Goal: Task Accomplishment & Management: Manage account settings

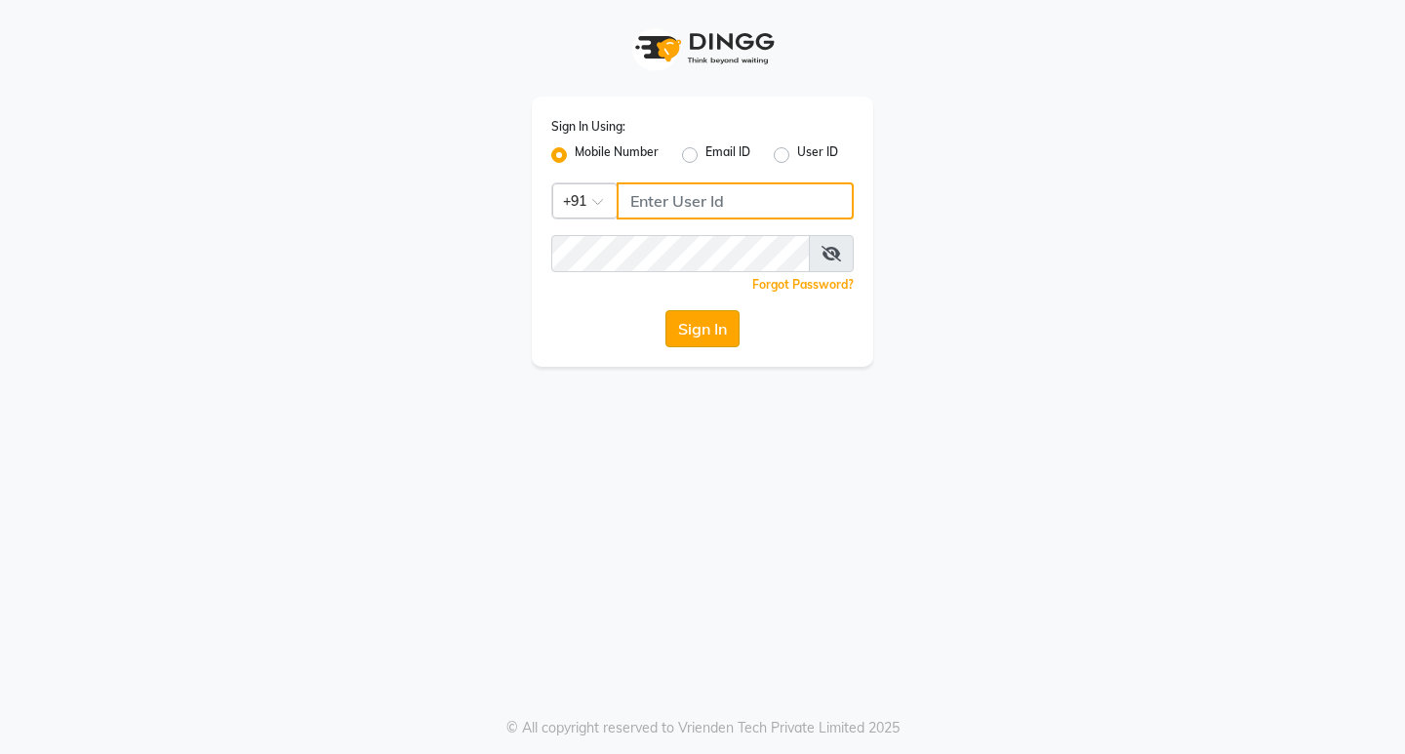
type input "9158515199"
click at [687, 329] on button "Sign In" at bounding box center [703, 328] width 74 height 37
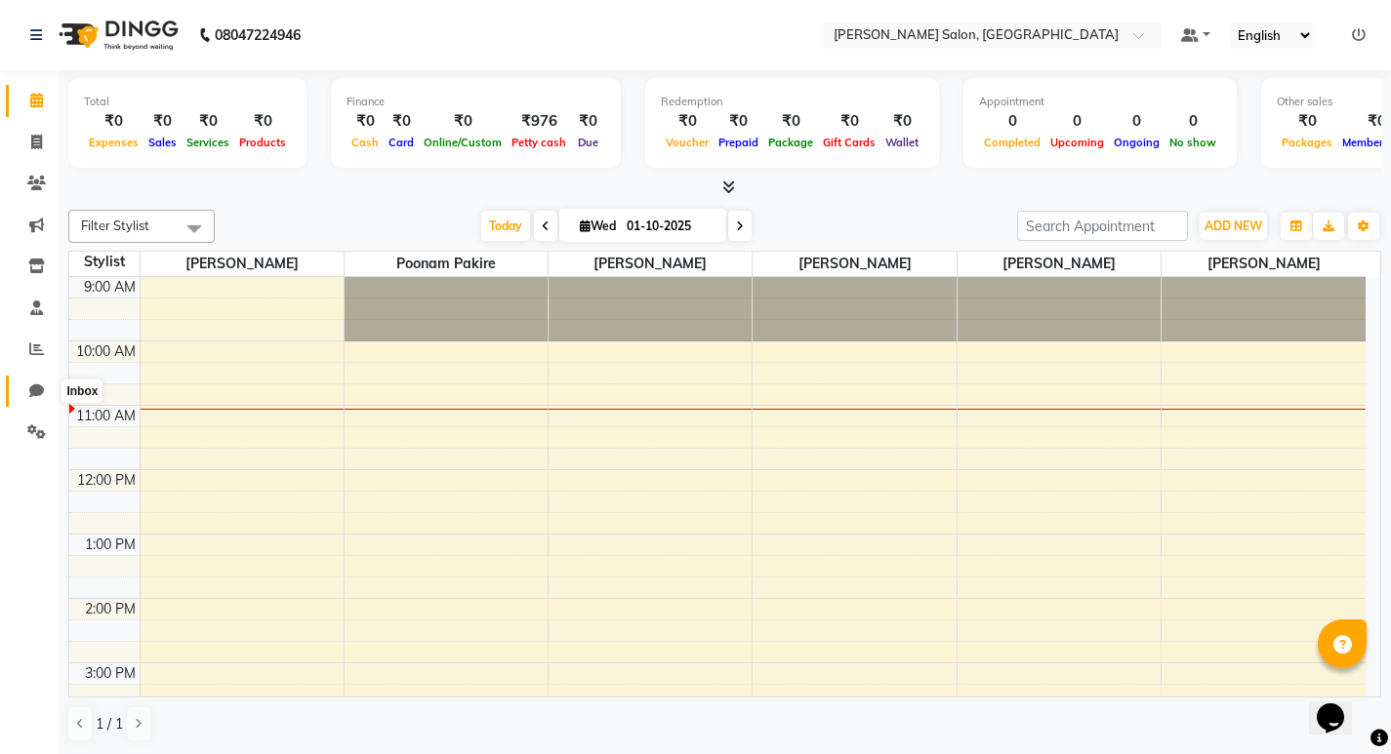
click at [45, 388] on span at bounding box center [37, 392] width 34 height 22
select select "100"
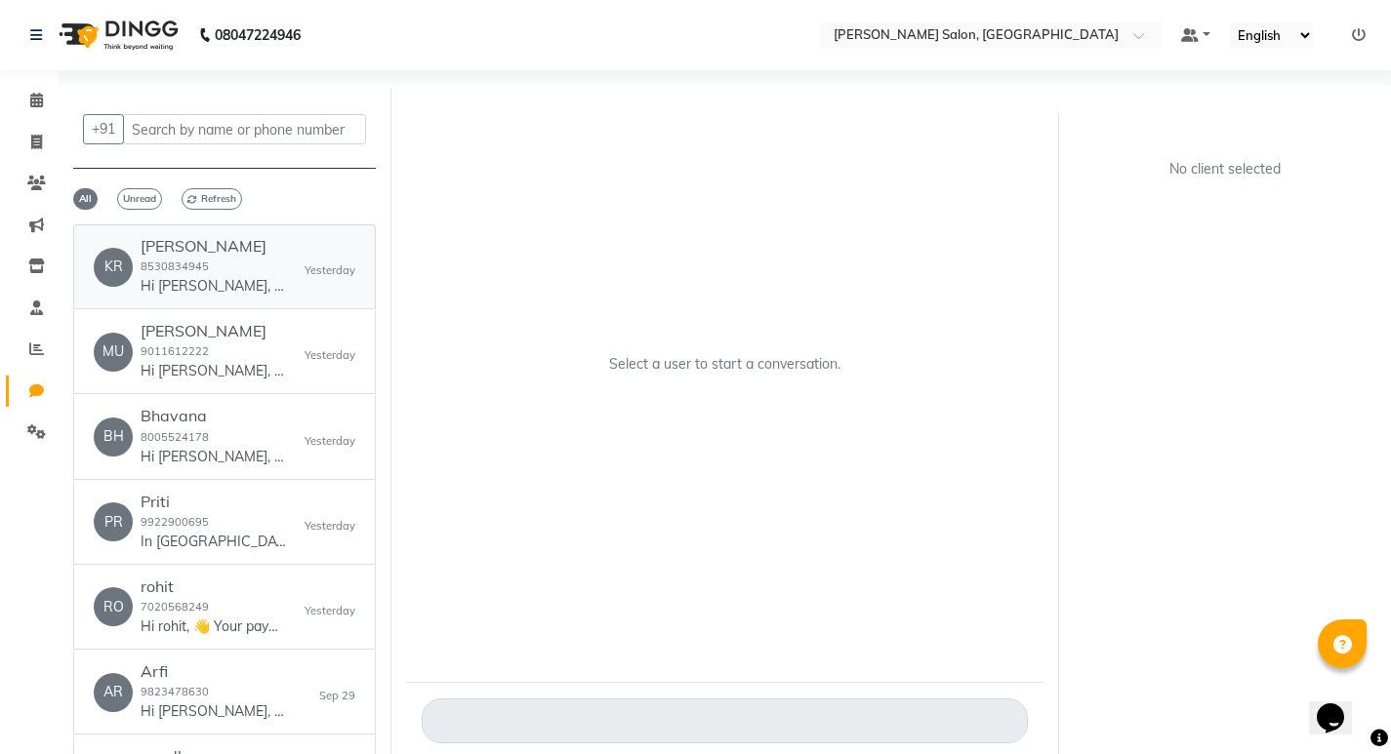
click at [251, 274] on div "krushnai patil 8530834945 Hi krushnai, 👋 Your payment at Varad Salon is confirm…" at bounding box center [214, 267] width 146 height 60
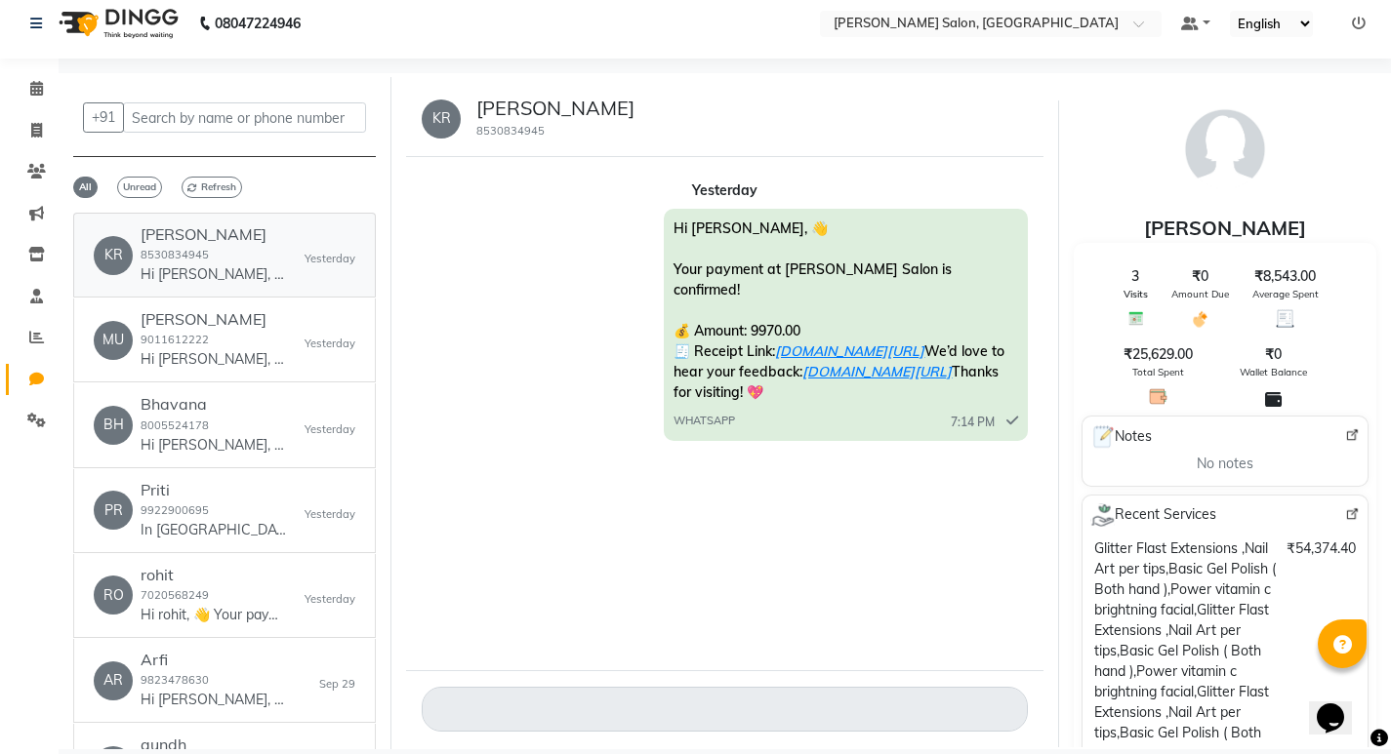
scroll to position [15, 0]
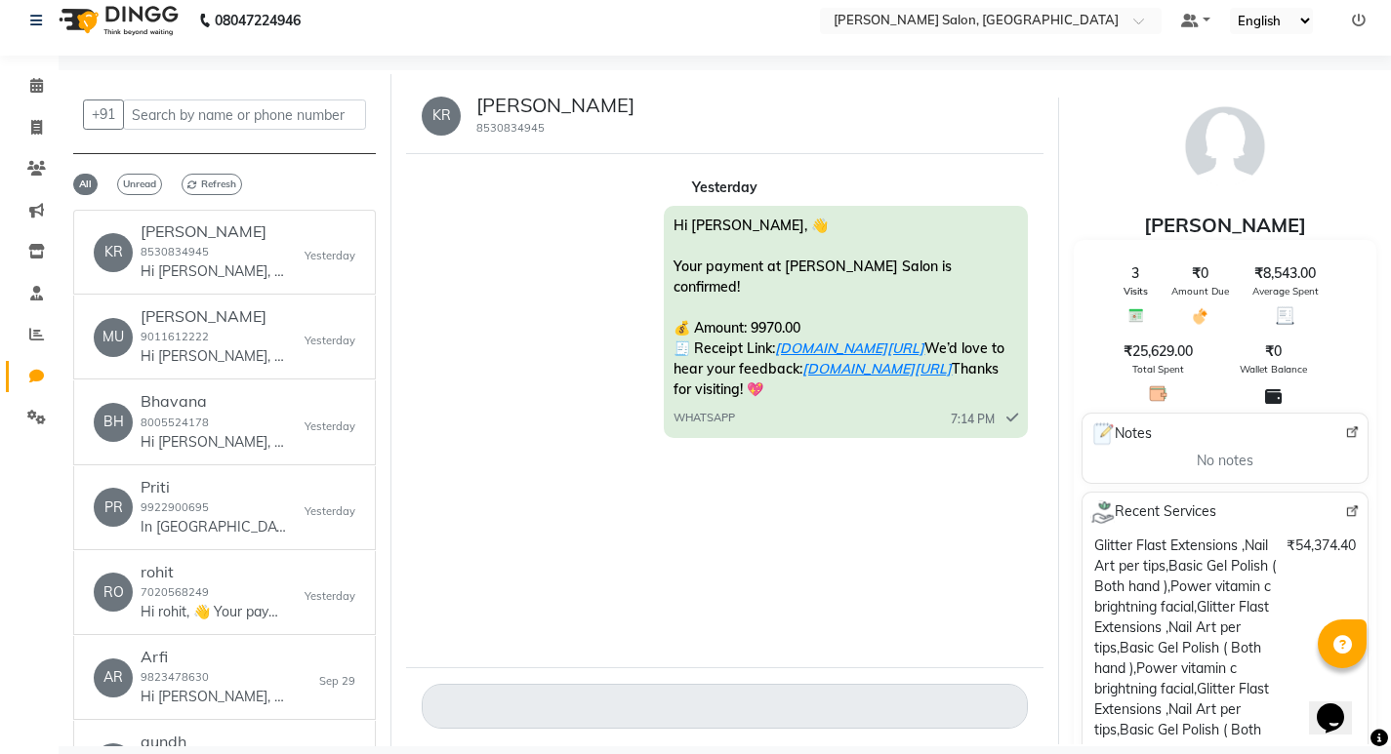
drag, startPoint x: 757, startPoint y: 709, endPoint x: 525, endPoint y: 466, distance: 336.2
click at [525, 466] on div "Yesterday Hi krushnai, 👋 Your payment at Varad Salon is confirmed! 💰 Amount: 99…" at bounding box center [724, 410] width 637 height 513
click at [39, 124] on icon at bounding box center [36, 127] width 11 height 15
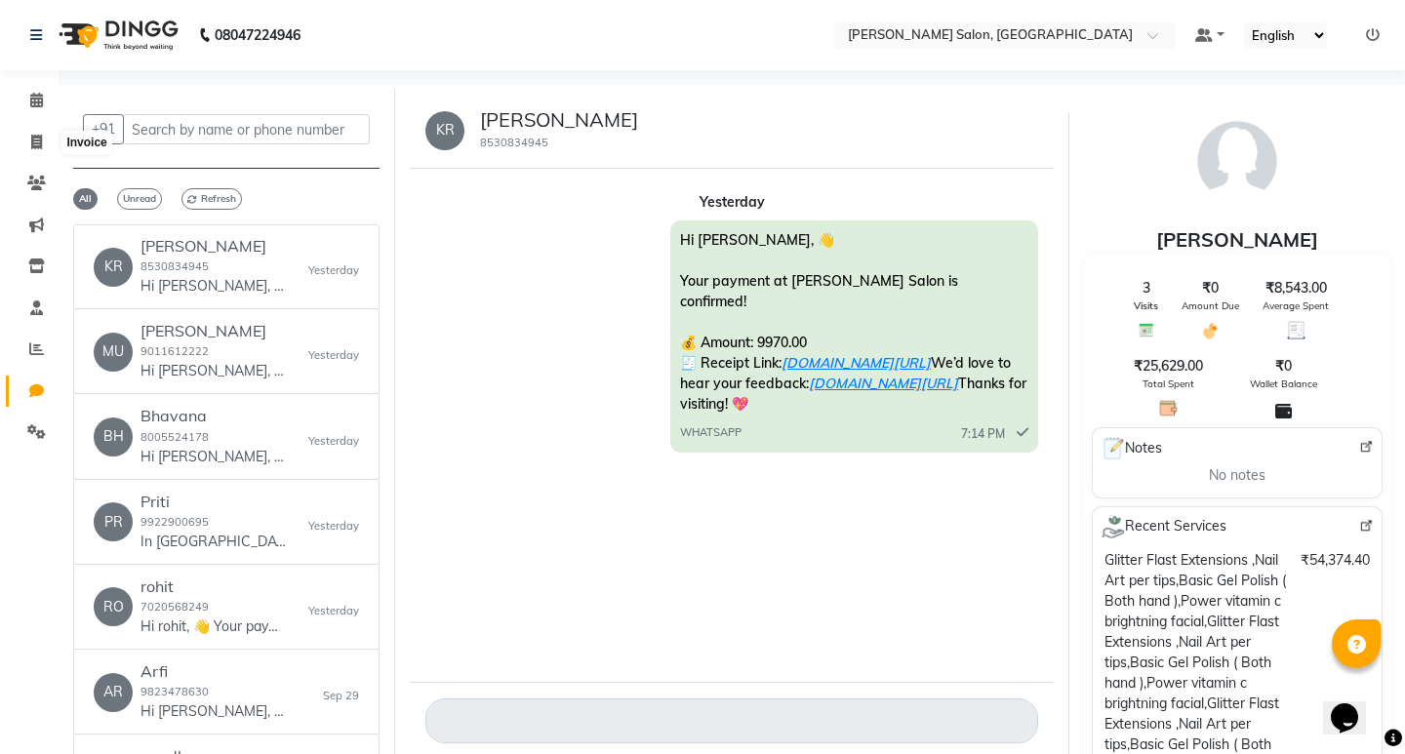
select select "service"
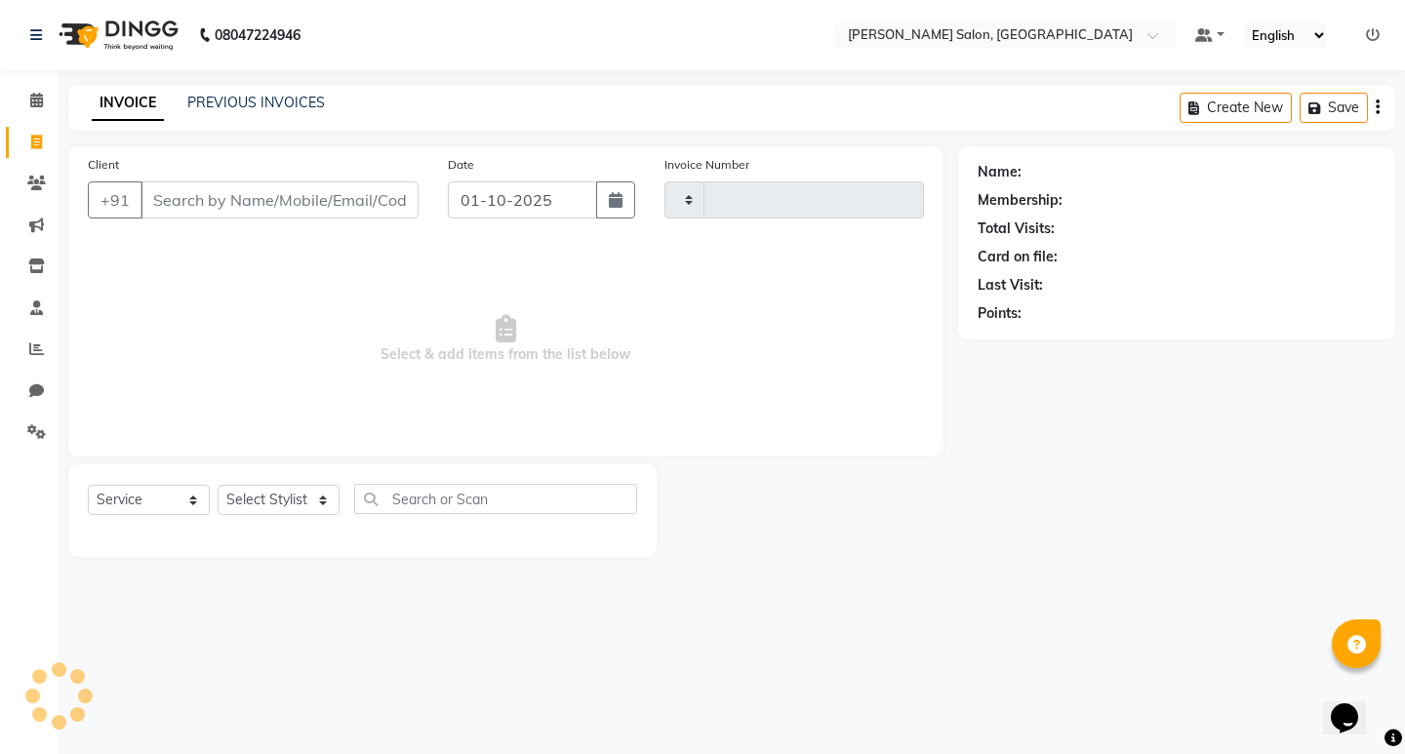
type input "0859"
select select "7550"
click at [35, 98] on icon at bounding box center [36, 100] width 13 height 15
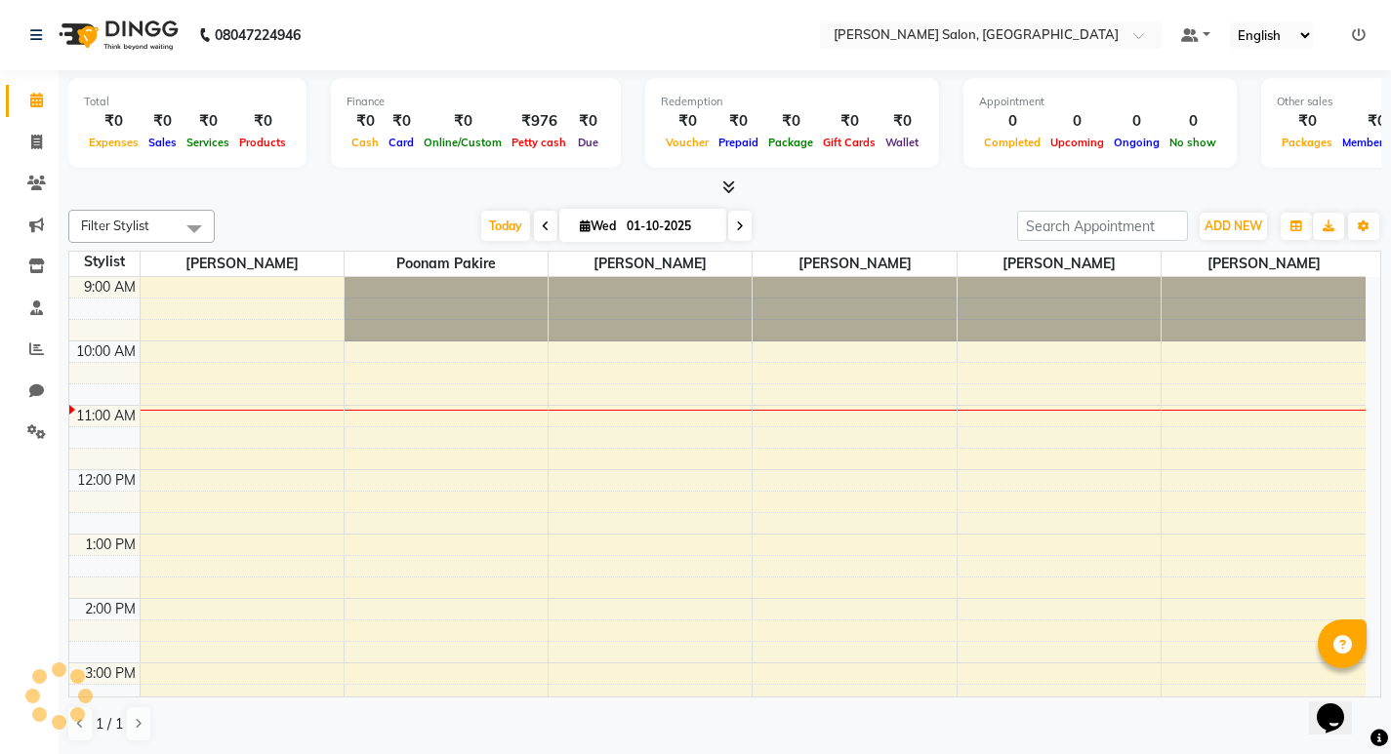
scroll to position [130, 0]
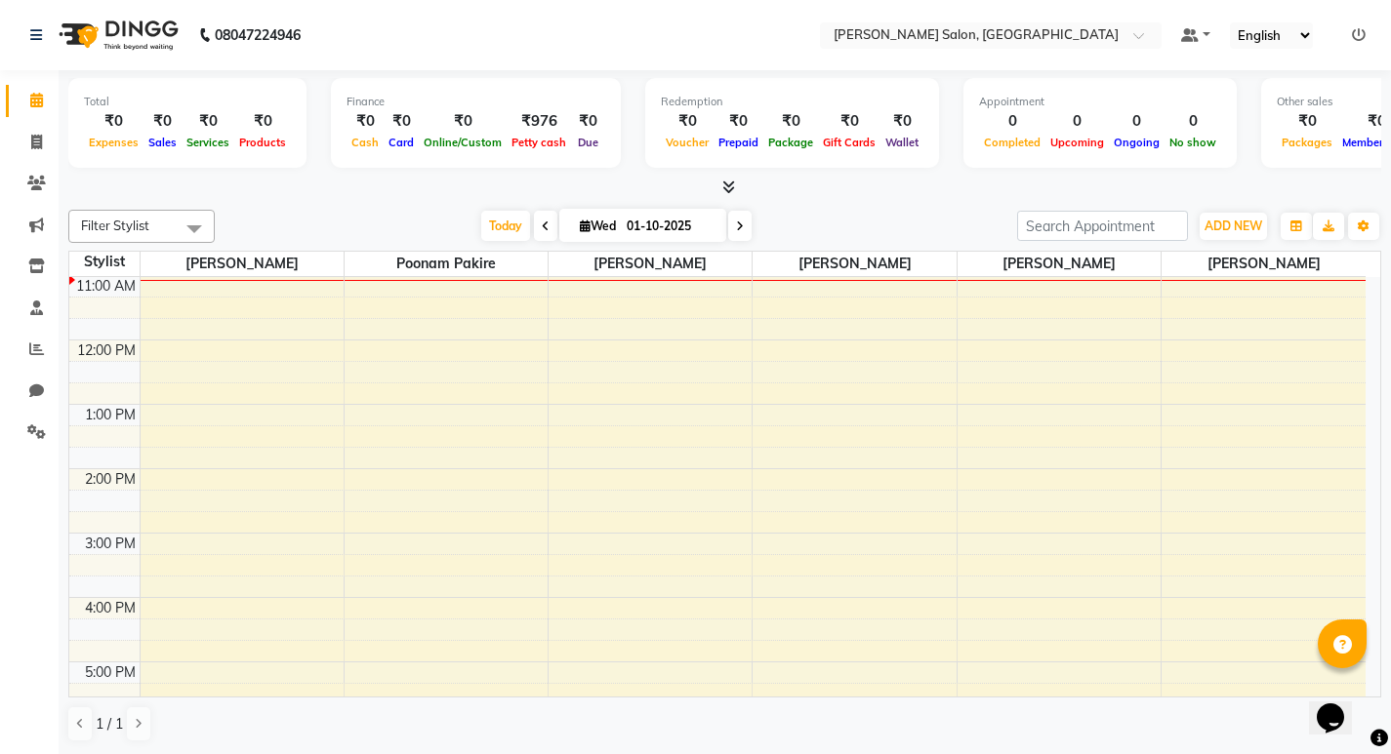
click at [730, 180] on icon at bounding box center [728, 187] width 13 height 15
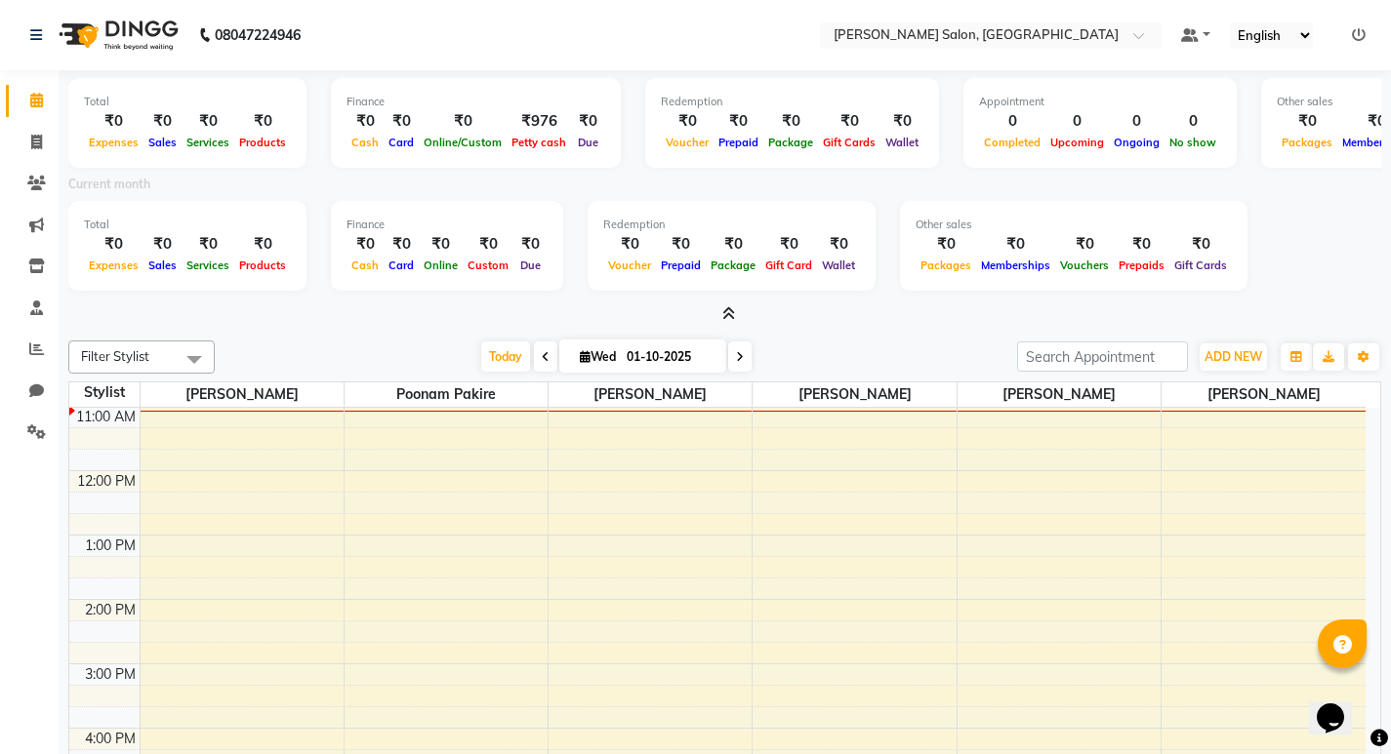
click at [720, 309] on span at bounding box center [724, 315] width 20 height 20
click at [720, 309] on div "9:00 AM 10:00 AM 11:00 AM 12:00 PM 1:00 PM 2:00 PM 3:00 PM 4:00 PM 5:00 PM 6:00…" at bounding box center [717, 696] width 1296 height 836
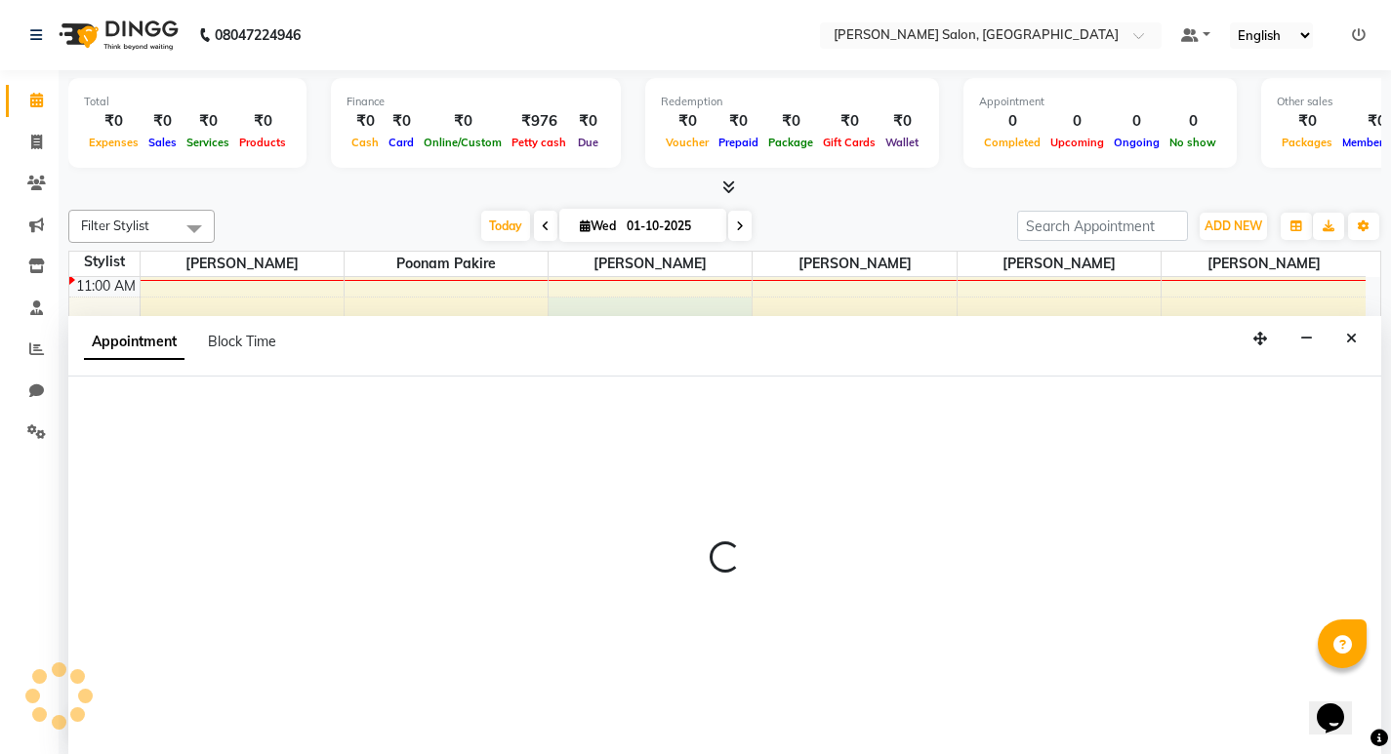
scroll to position [1, 0]
select select "72129"
select select "675"
select select "tentative"
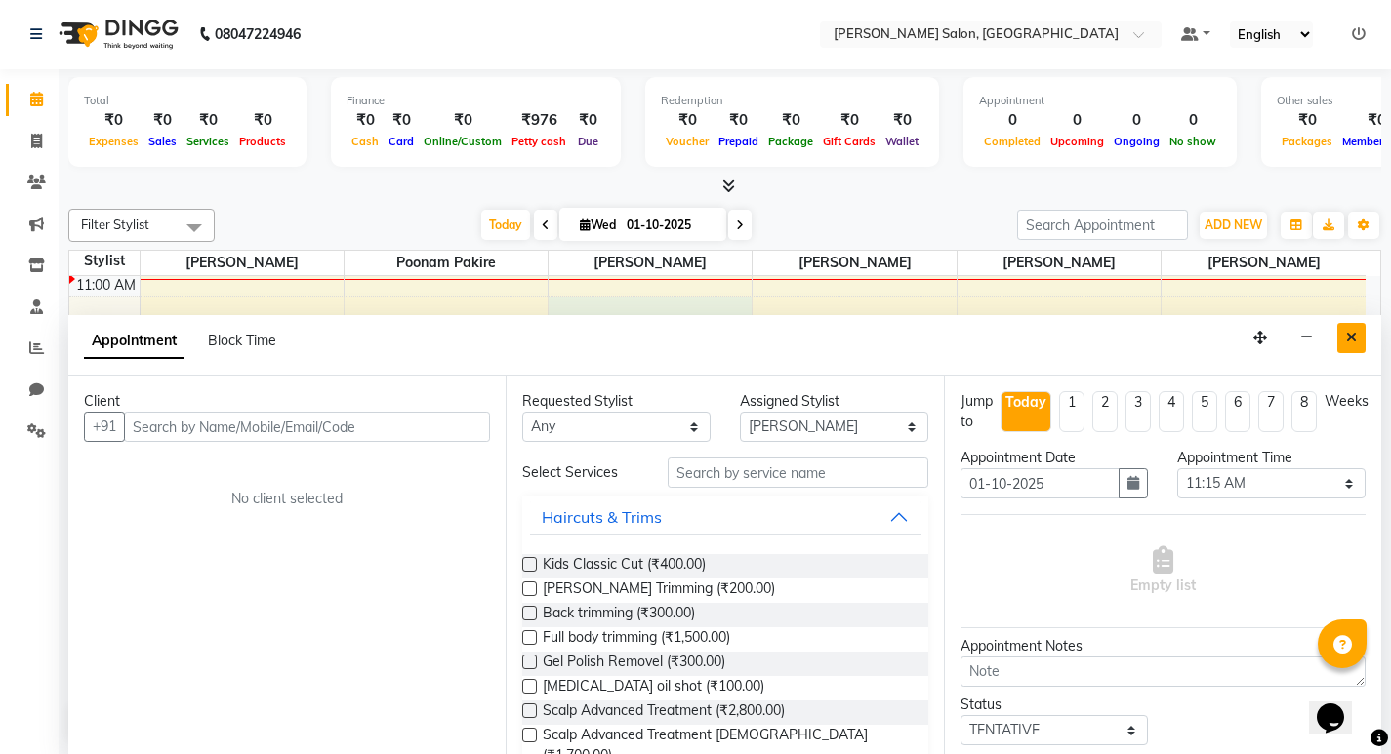
click at [1337, 337] on button "Close" at bounding box center [1351, 338] width 28 height 30
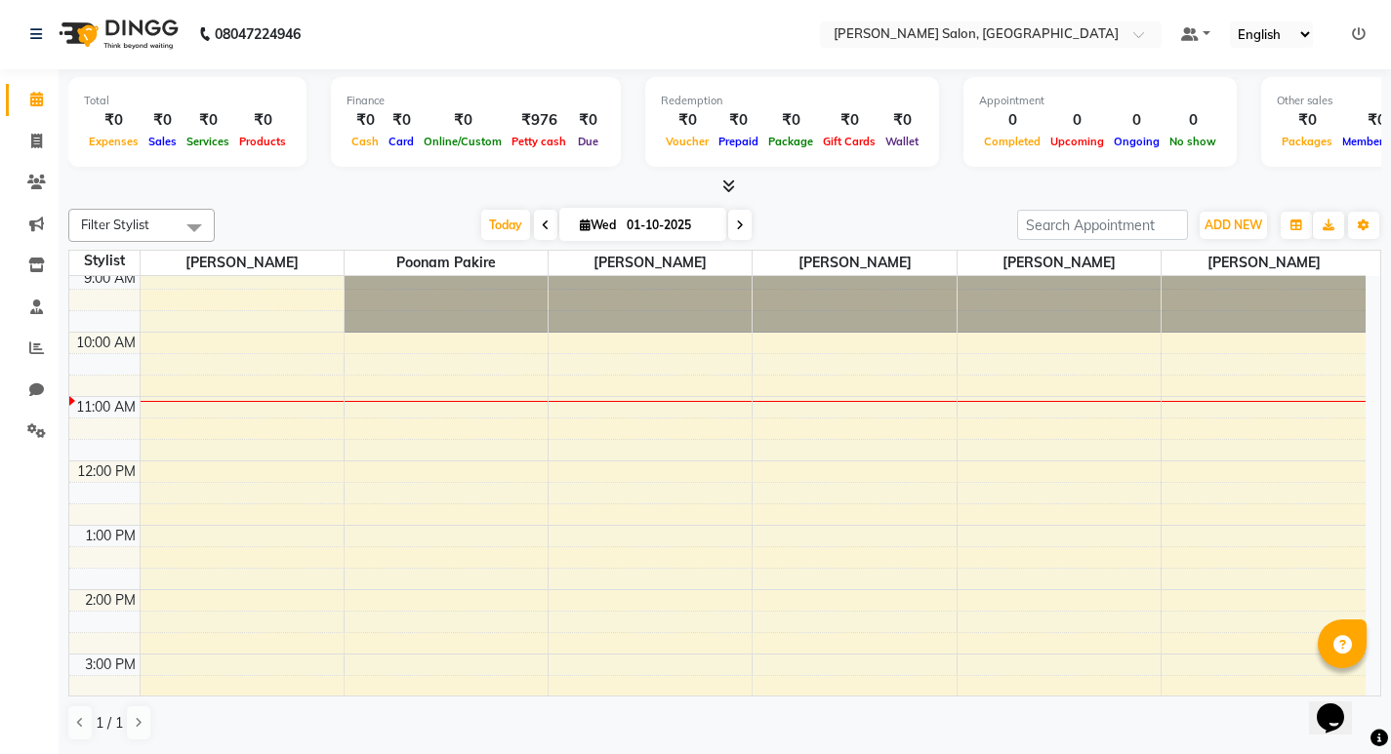
scroll to position [0, 0]
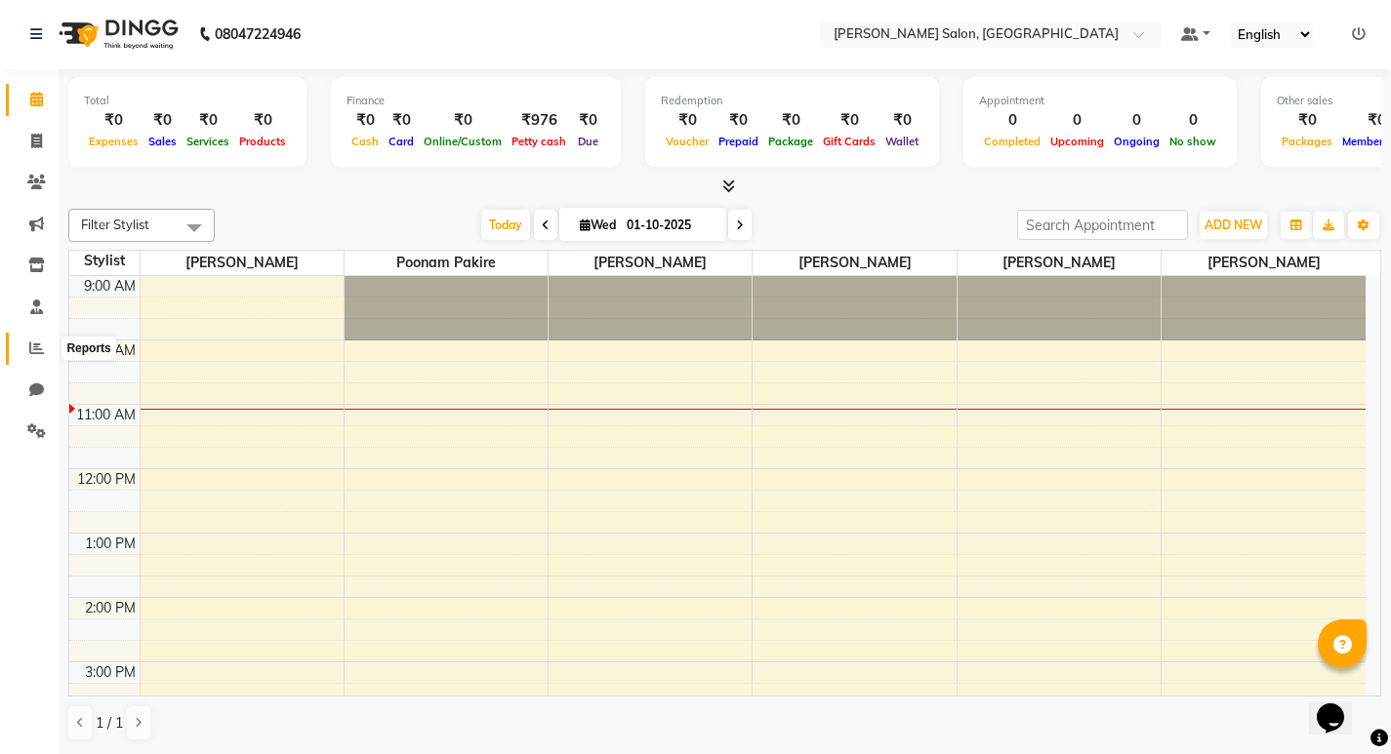
click at [31, 358] on span at bounding box center [37, 349] width 34 height 22
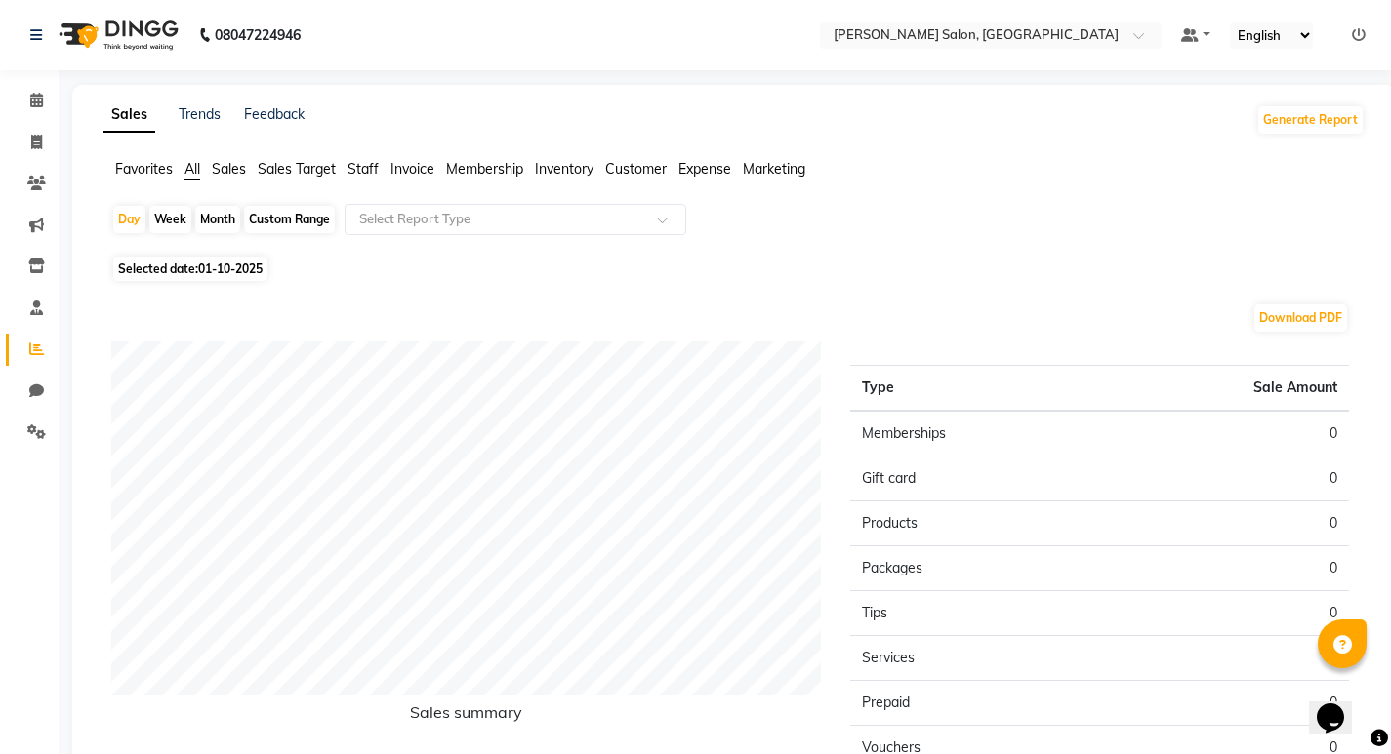
click at [228, 220] on div "Month" at bounding box center [217, 219] width 45 height 27
select select "10"
select select "2025"
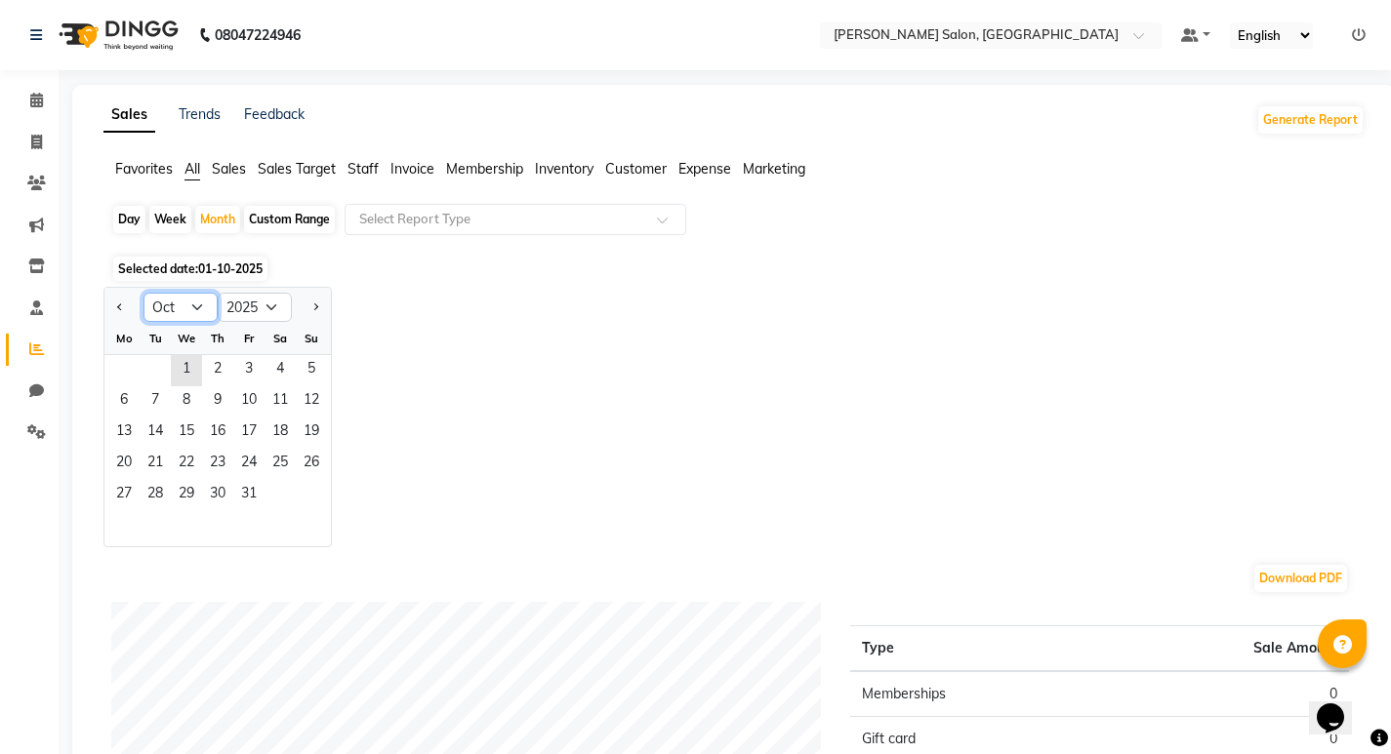
click at [178, 308] on select "Jan Feb Mar Apr May Jun Jul Aug Sep Oct Nov Dec" at bounding box center [180, 307] width 74 height 29
select select "9"
click at [143, 293] on select "Jan Feb Mar Apr May Jun Jul Aug Sep Oct Nov Dec" at bounding box center [180, 307] width 74 height 29
click at [118, 369] on span "1" at bounding box center [123, 370] width 31 height 31
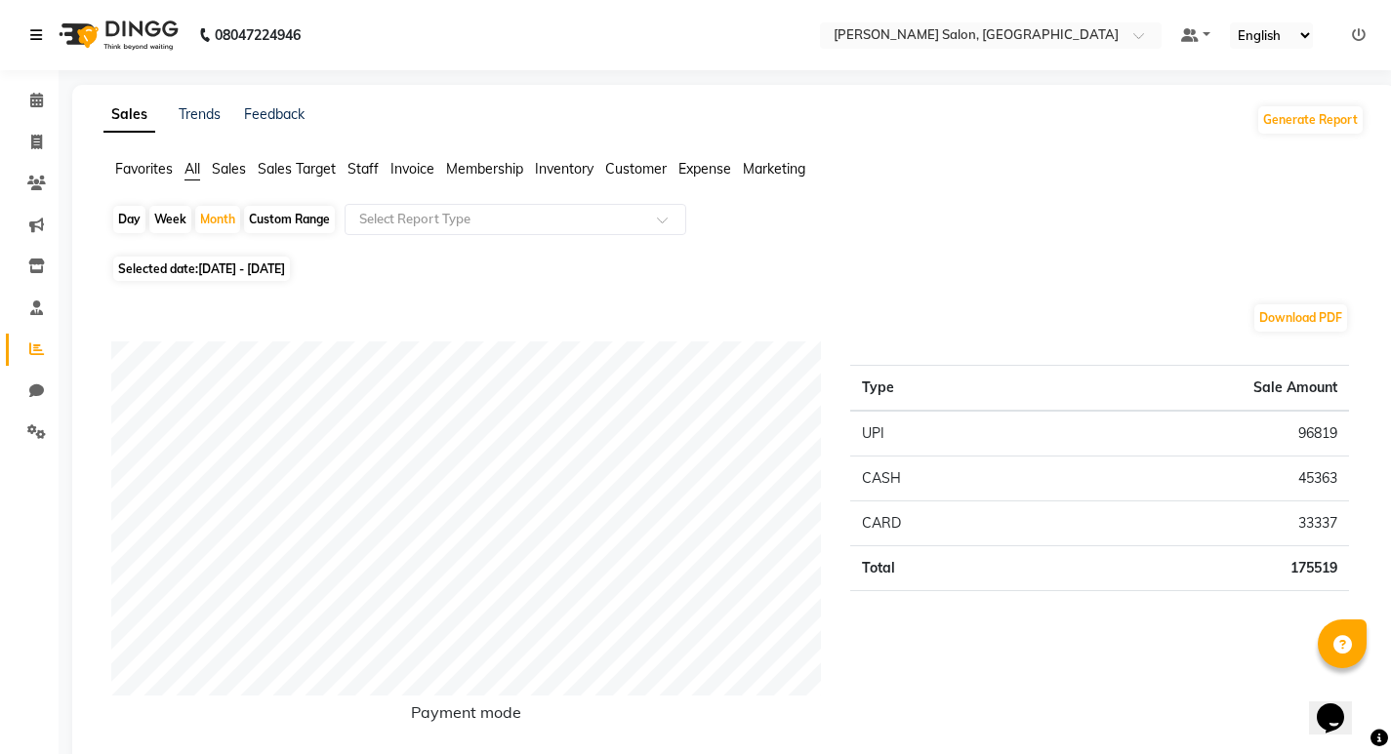
click at [42, 40] on icon at bounding box center [36, 35] width 12 height 14
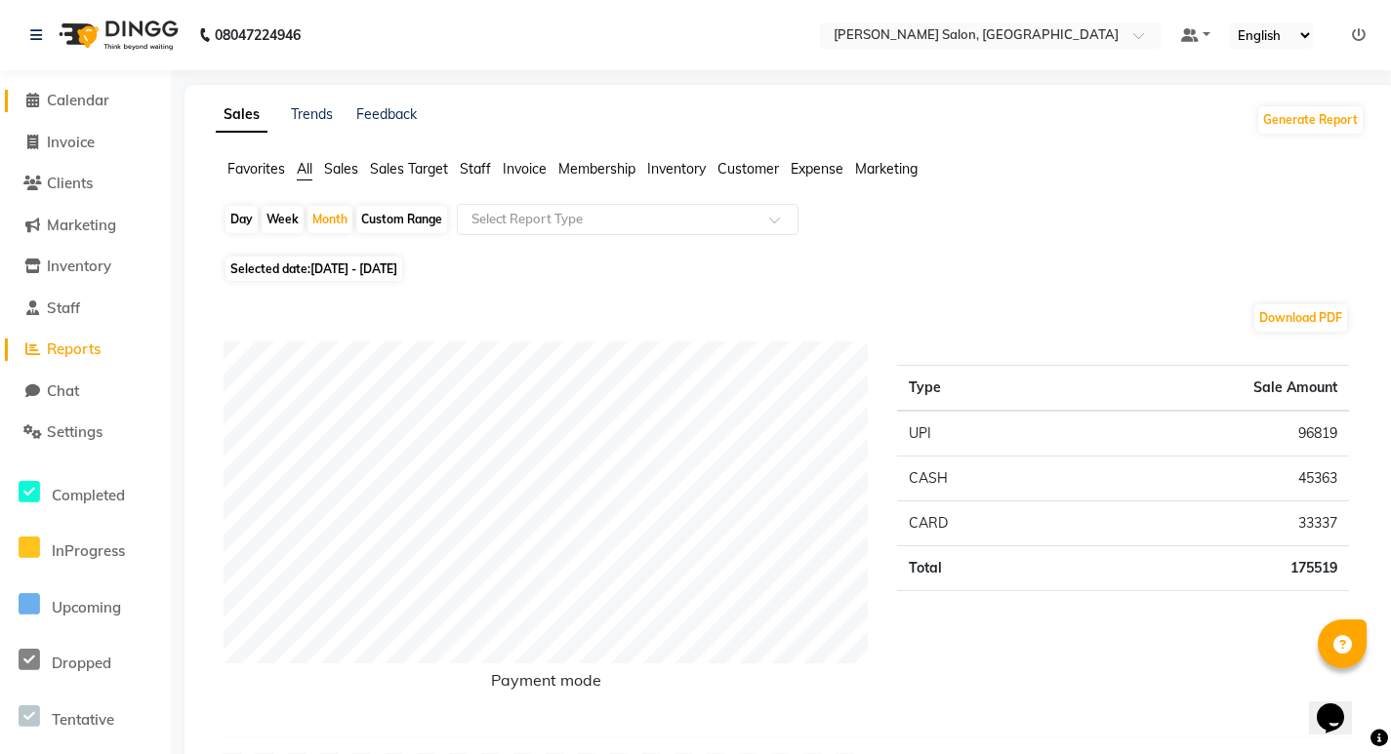
click at [66, 104] on span "Calendar" at bounding box center [78, 100] width 62 height 19
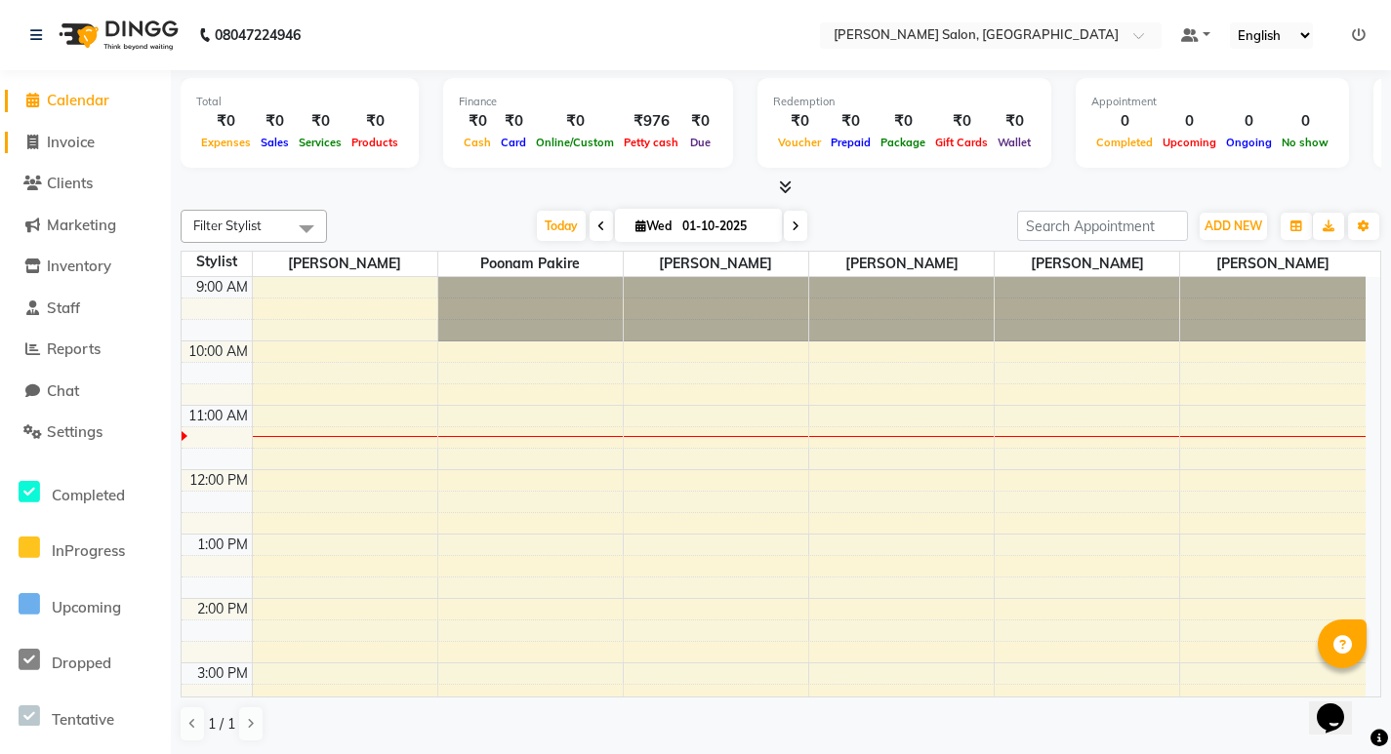
click at [82, 144] on span "Invoice" at bounding box center [71, 142] width 48 height 19
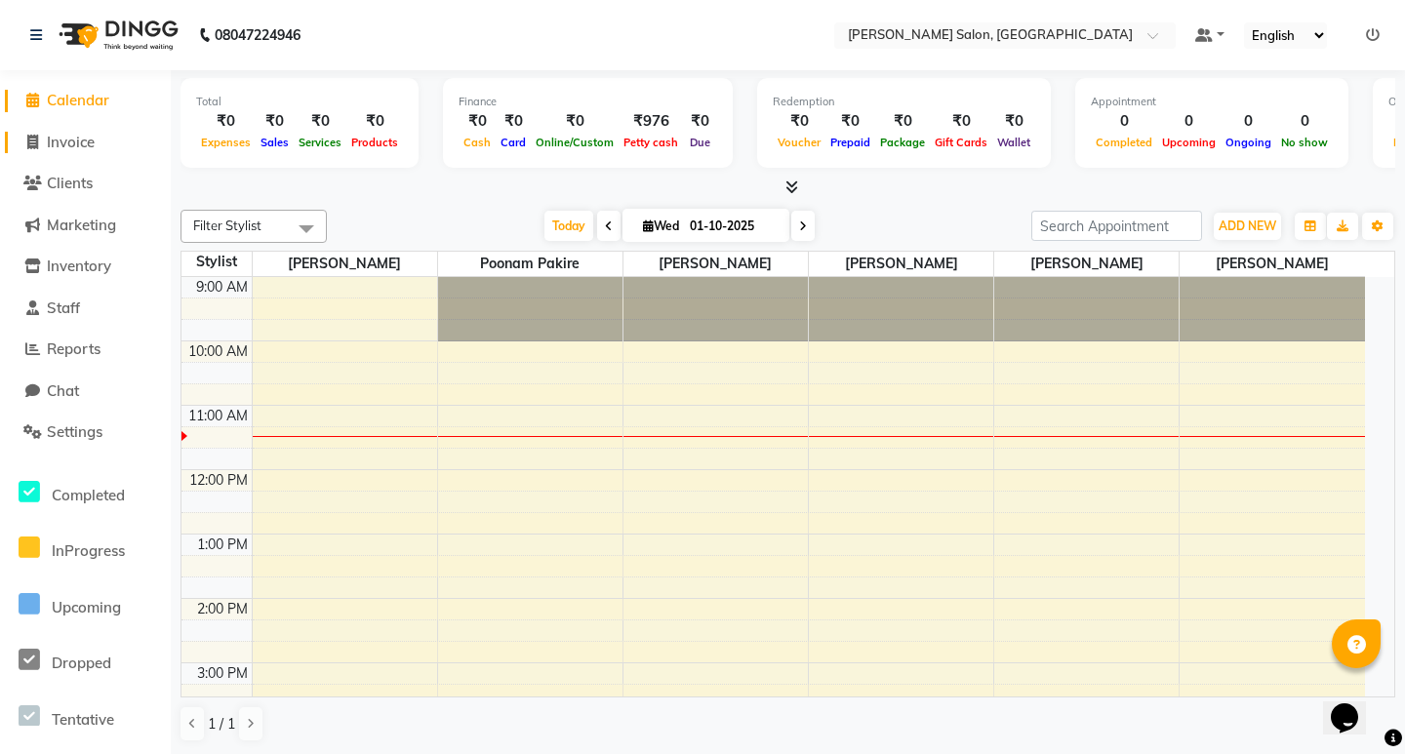
select select "7550"
select select "service"
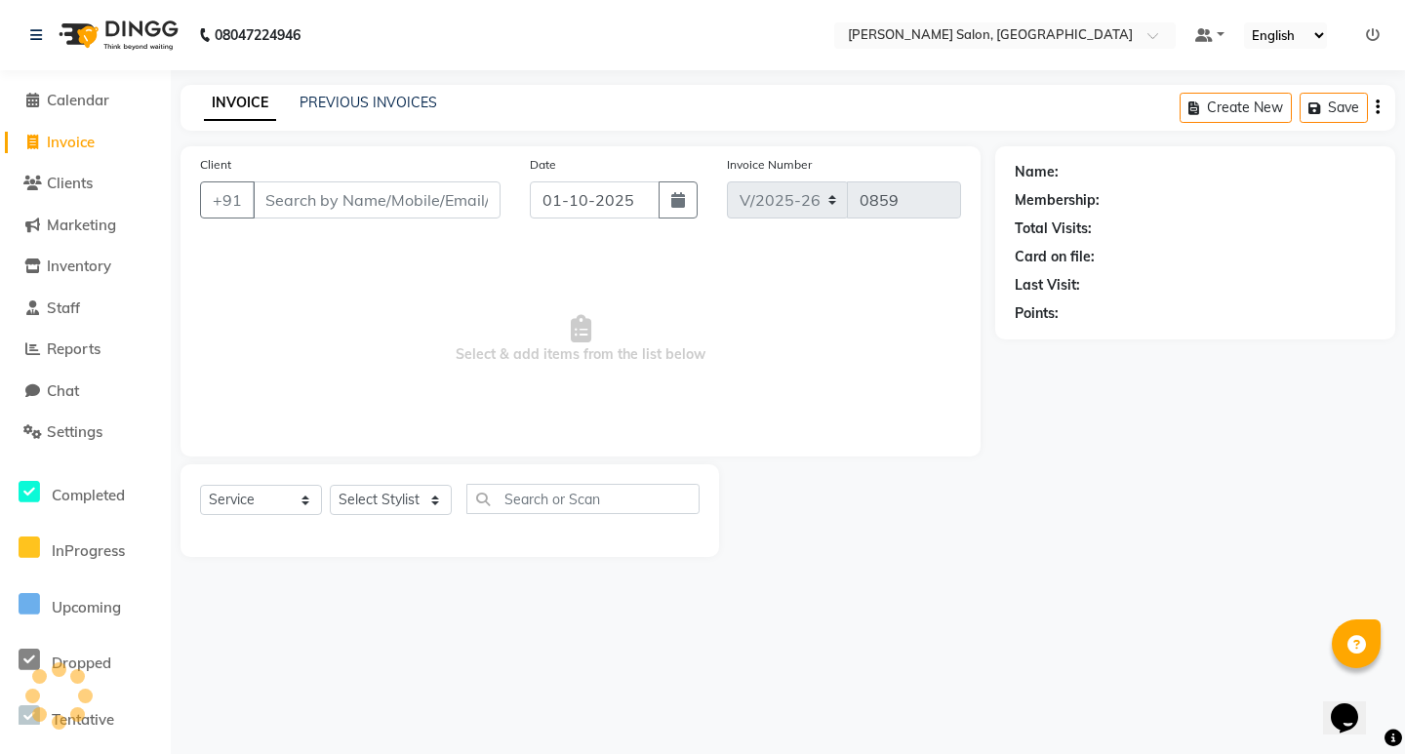
click at [345, 215] on input "Client" at bounding box center [377, 200] width 248 height 37
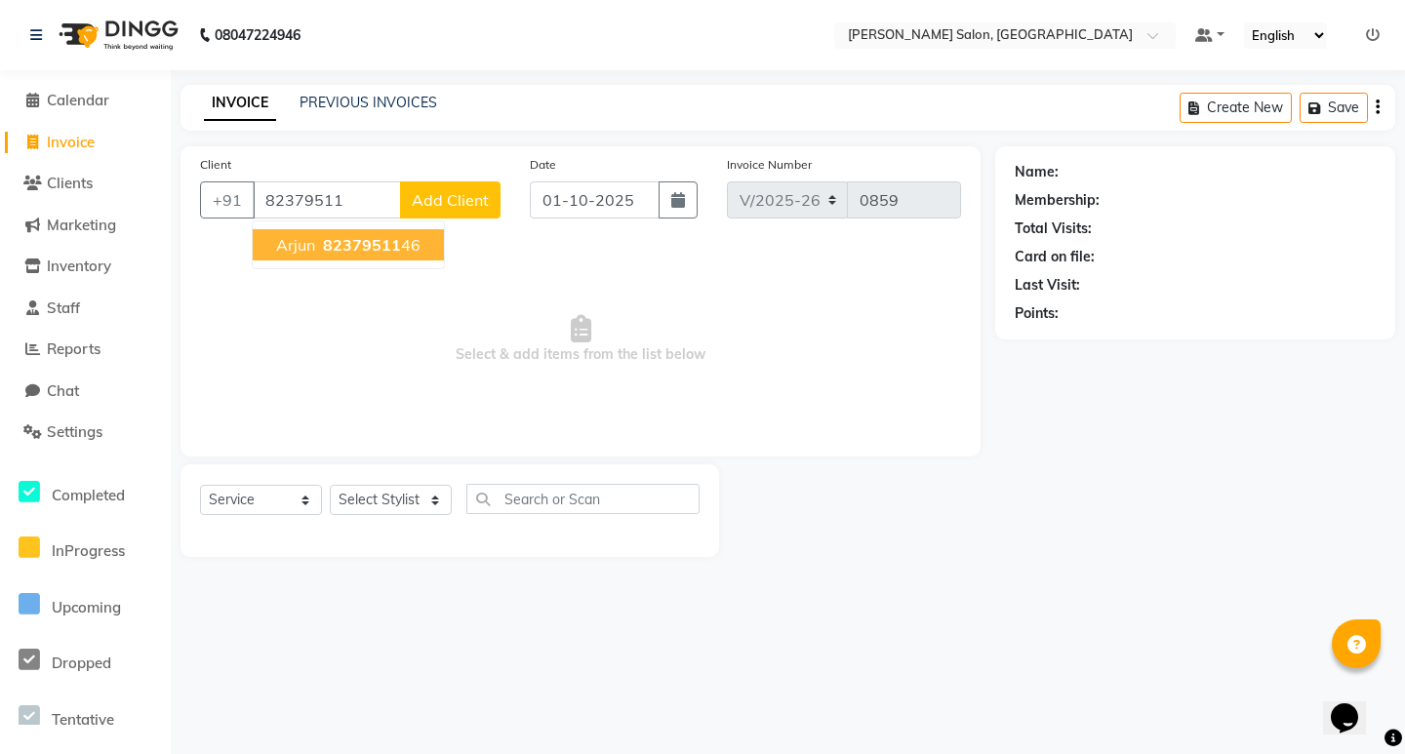
click at [310, 254] on span "arjun" at bounding box center [295, 245] width 39 height 20
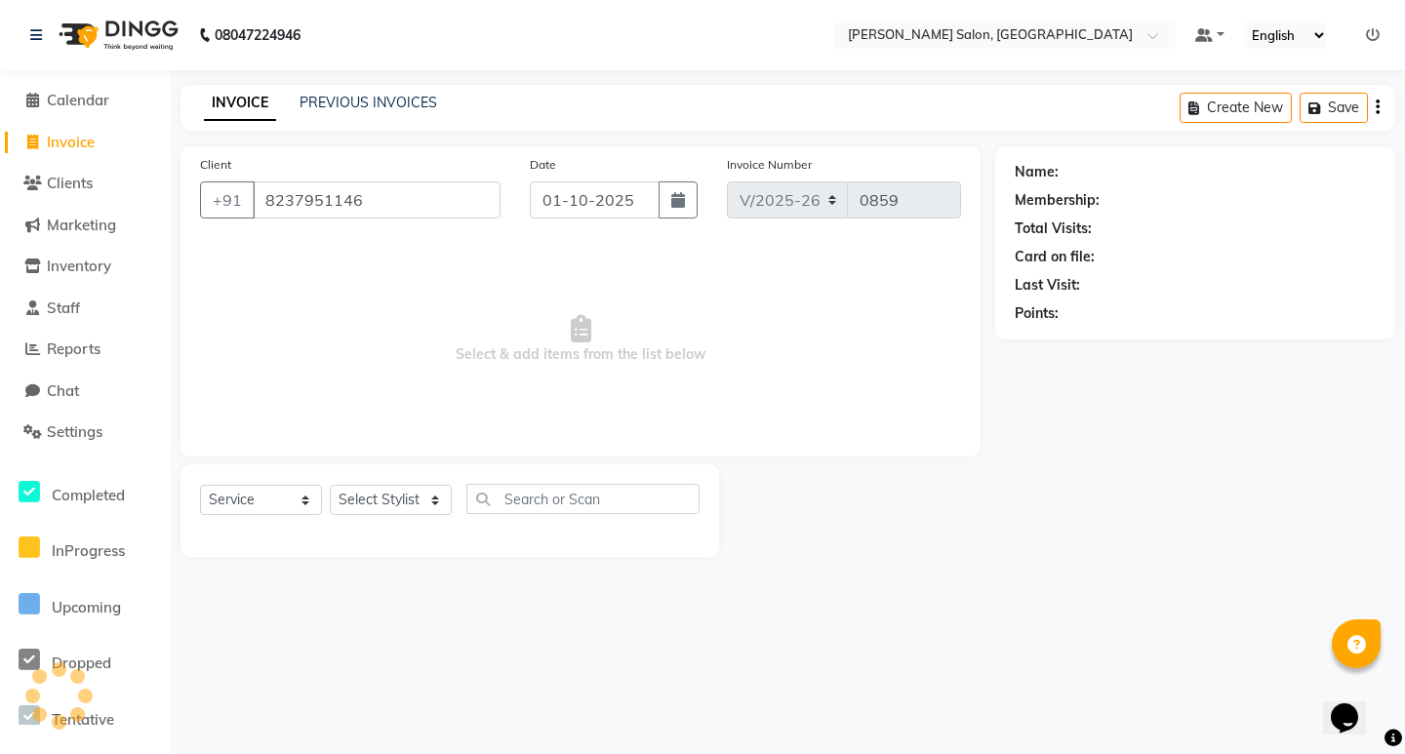
type input "8237951146"
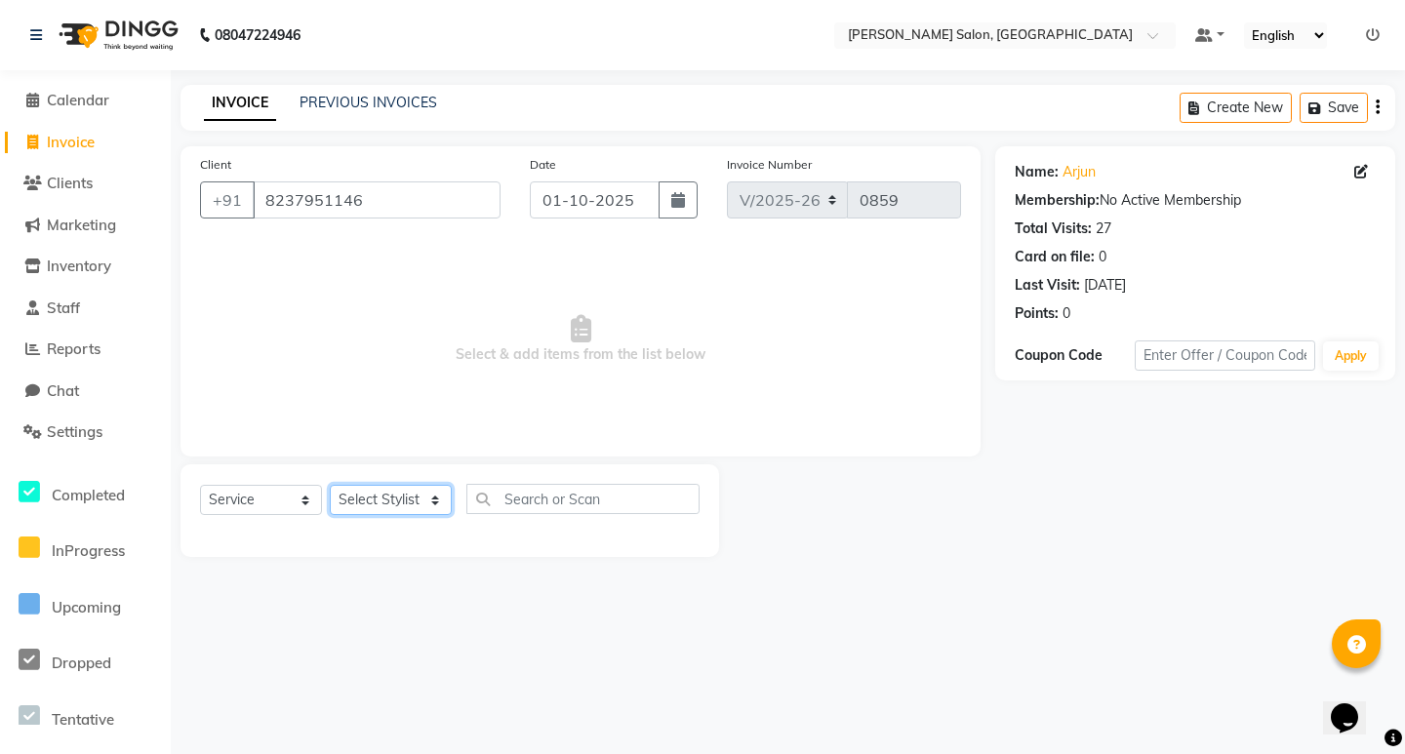
click at [403, 497] on select "Select Stylist karan raut kiran karagir Manager pavan Poonam Pakire Raju Bahadu…" at bounding box center [391, 500] width 122 height 30
select select "72519"
click at [330, 485] on select "Select Stylist karan raut kiran karagir Manager pavan Poonam Pakire Raju Bahadu…" at bounding box center [391, 500] width 122 height 30
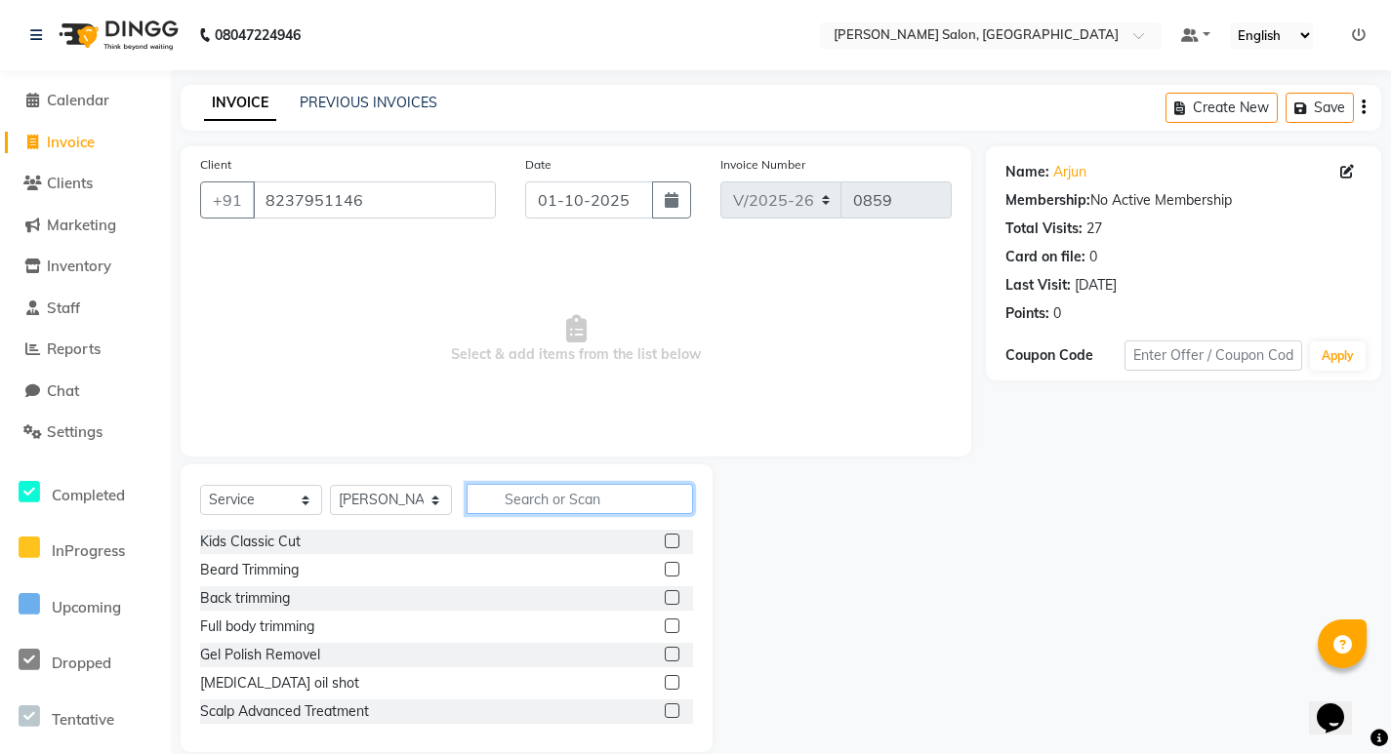
click at [500, 497] on input "text" at bounding box center [580, 499] width 226 height 30
type input "ker"
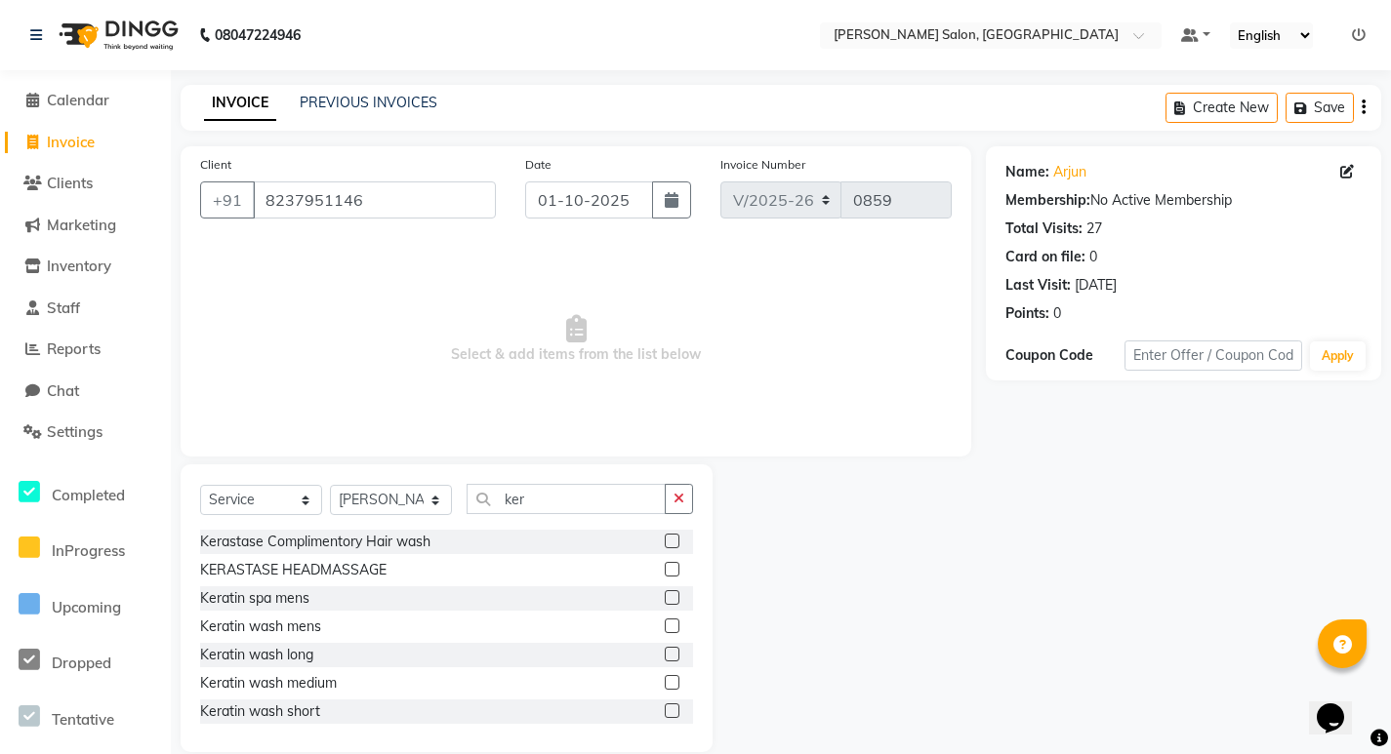
click at [445, 624] on div "Keratin wash mens" at bounding box center [446, 627] width 493 height 24
click at [665, 629] on label at bounding box center [672, 626] width 15 height 15
click at [665, 629] on input "checkbox" at bounding box center [671, 627] width 13 height 13
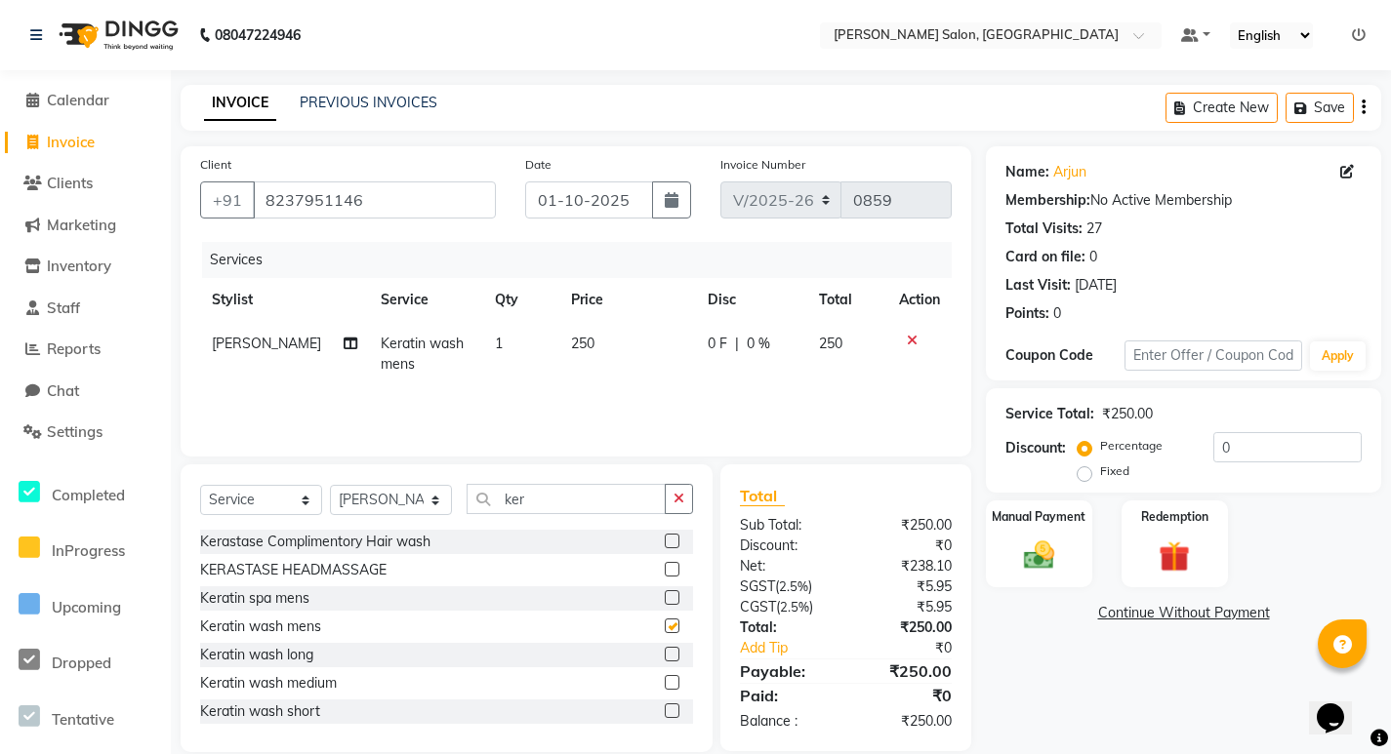
checkbox input "false"
click at [911, 339] on icon at bounding box center [912, 341] width 11 height 14
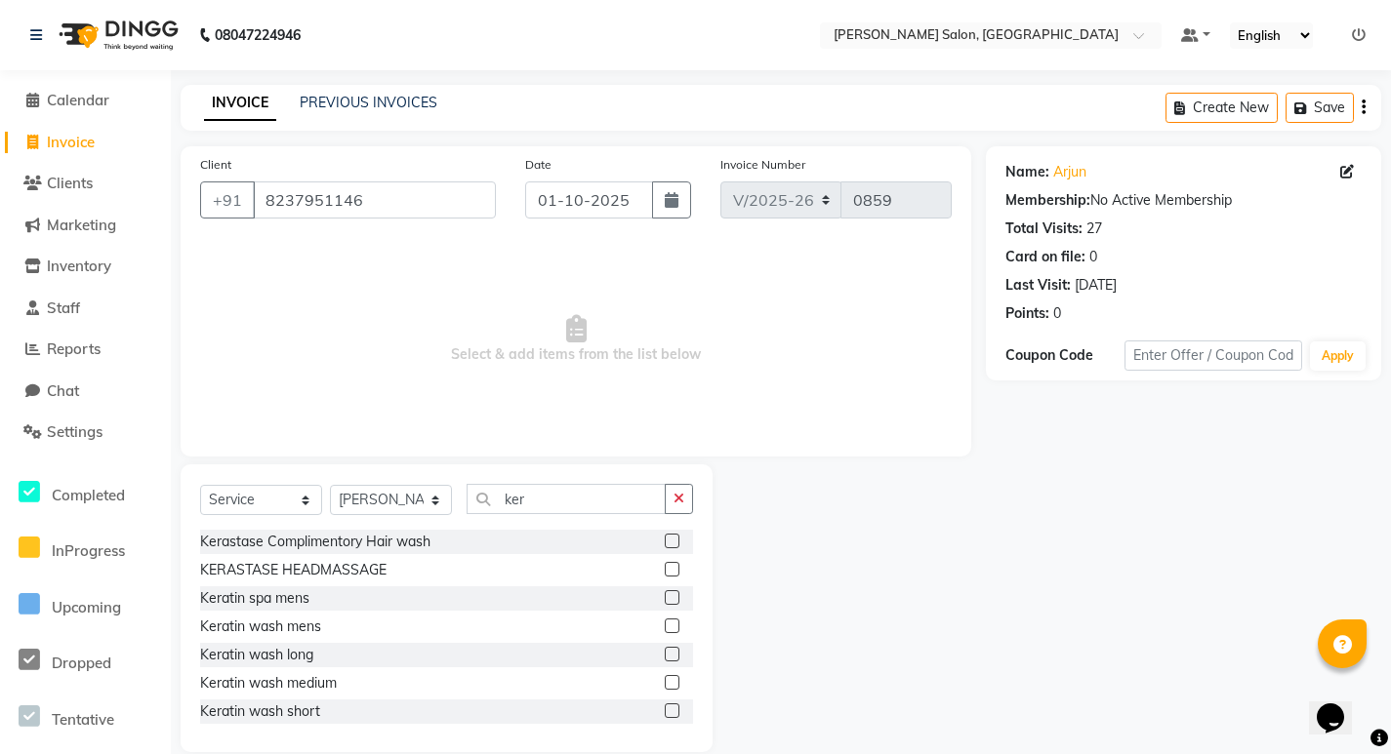
click at [665, 682] on label at bounding box center [672, 682] width 15 height 15
click at [665, 682] on input "checkbox" at bounding box center [671, 683] width 13 height 13
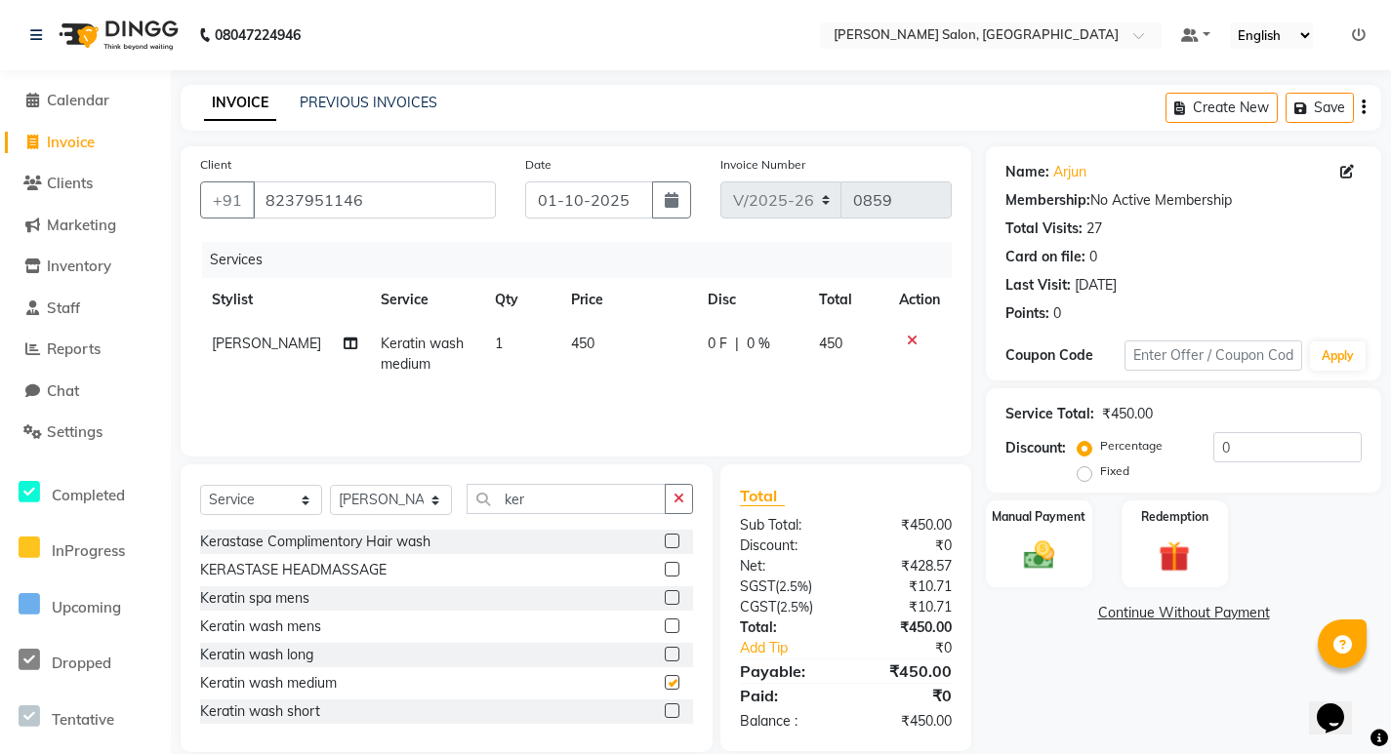
checkbox input "false"
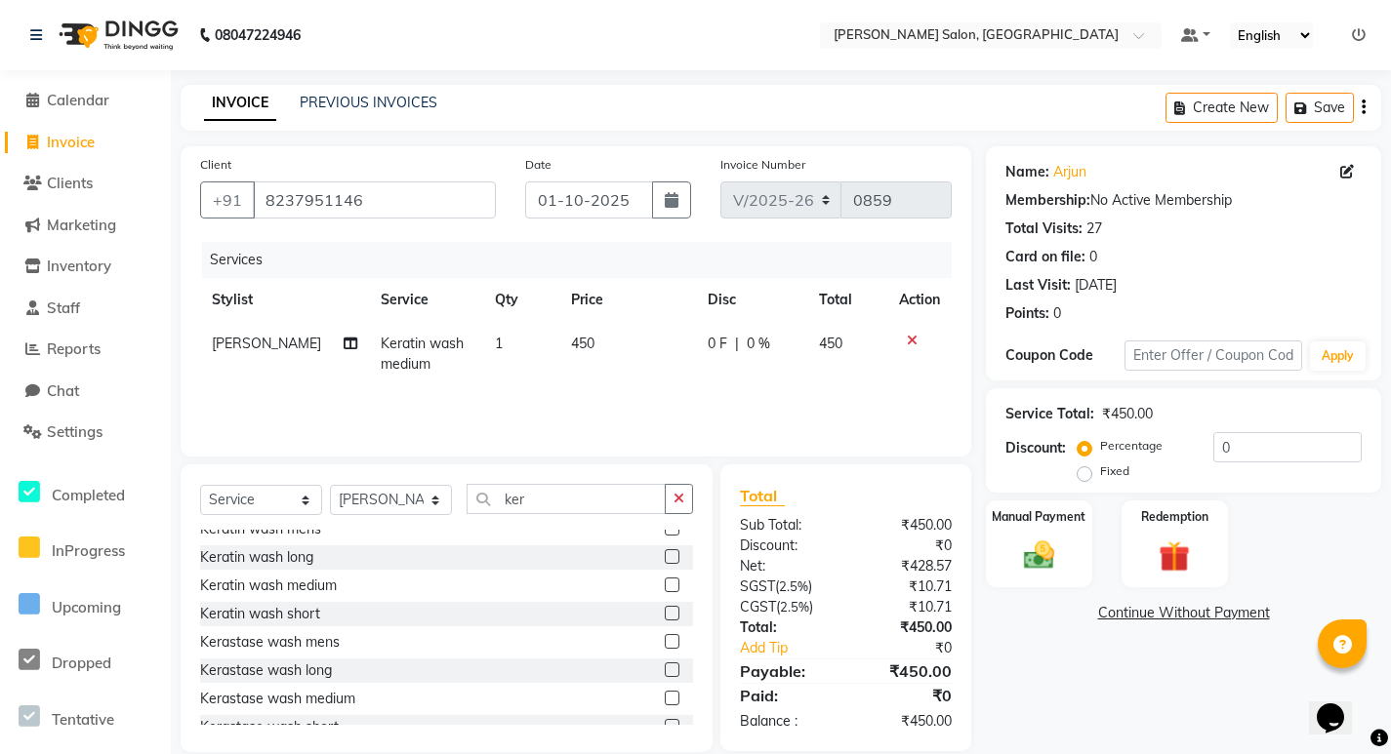
click at [665, 697] on label at bounding box center [672, 698] width 15 height 15
click at [665, 697] on input "checkbox" at bounding box center [671, 699] width 13 height 13
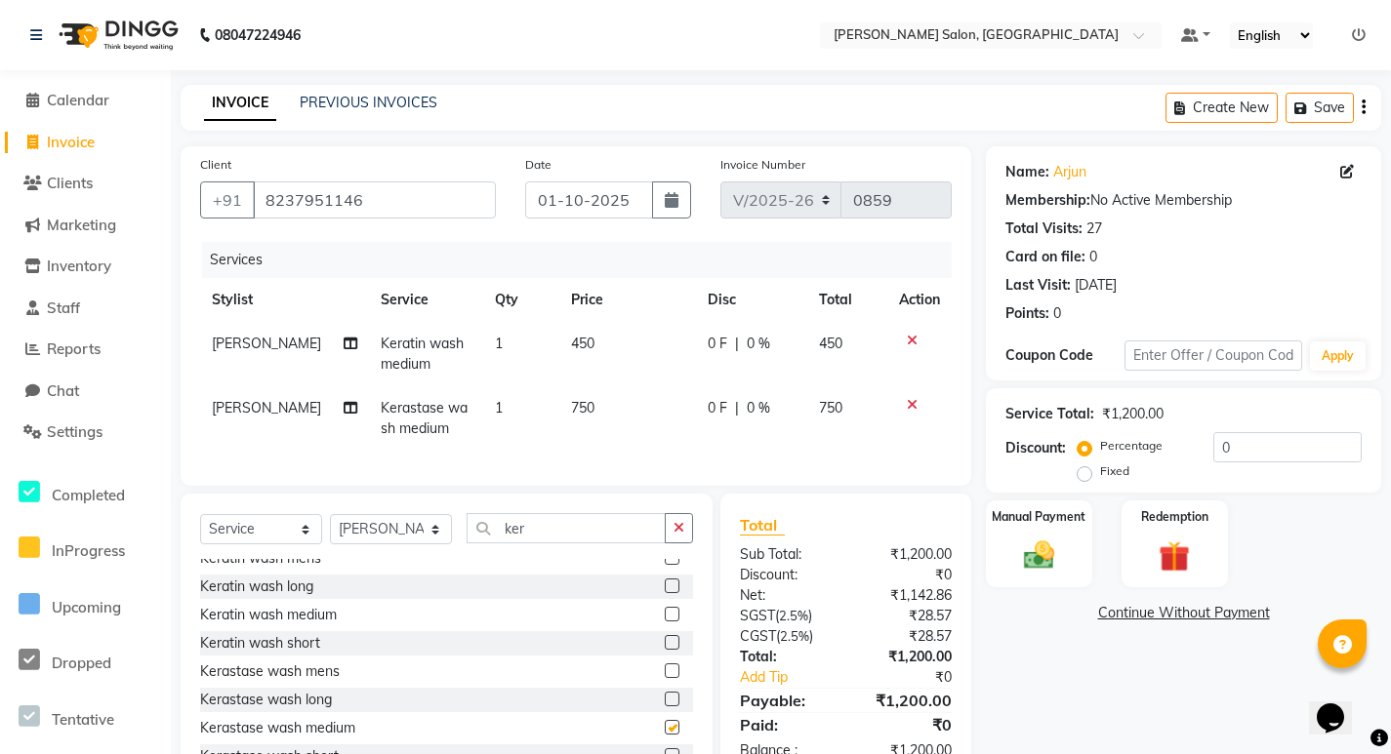
checkbox input "false"
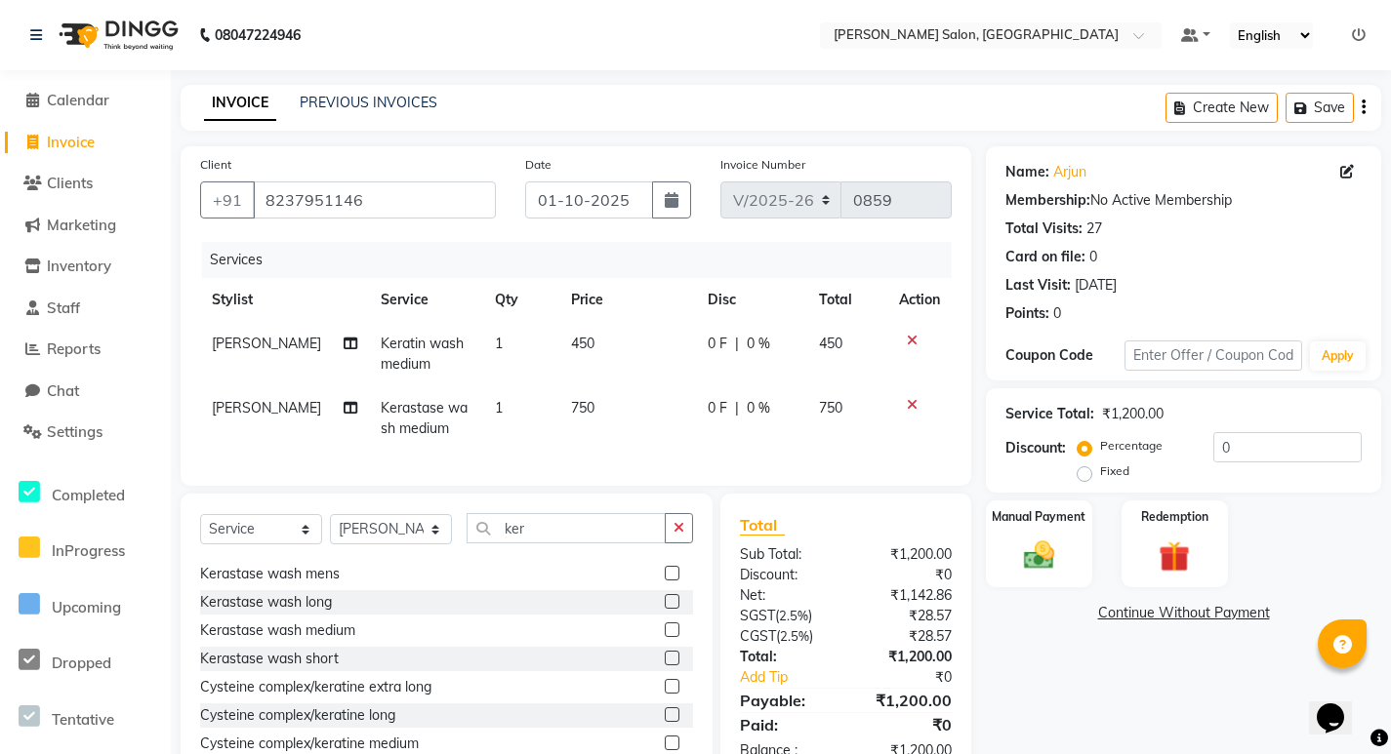
click at [665, 666] on label at bounding box center [672, 658] width 15 height 15
click at [665, 666] on input "checkbox" at bounding box center [671, 659] width 13 height 13
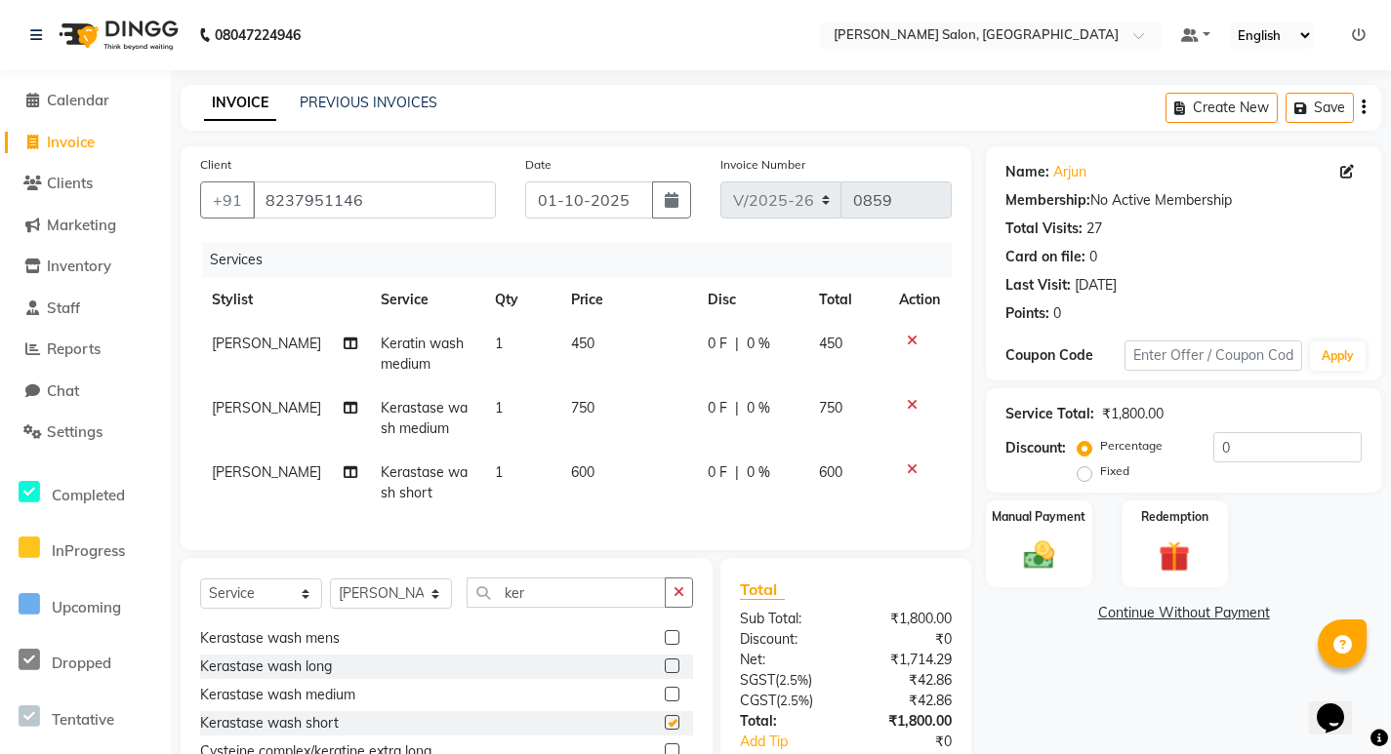
checkbox input "false"
click at [912, 407] on icon at bounding box center [912, 405] width 11 height 14
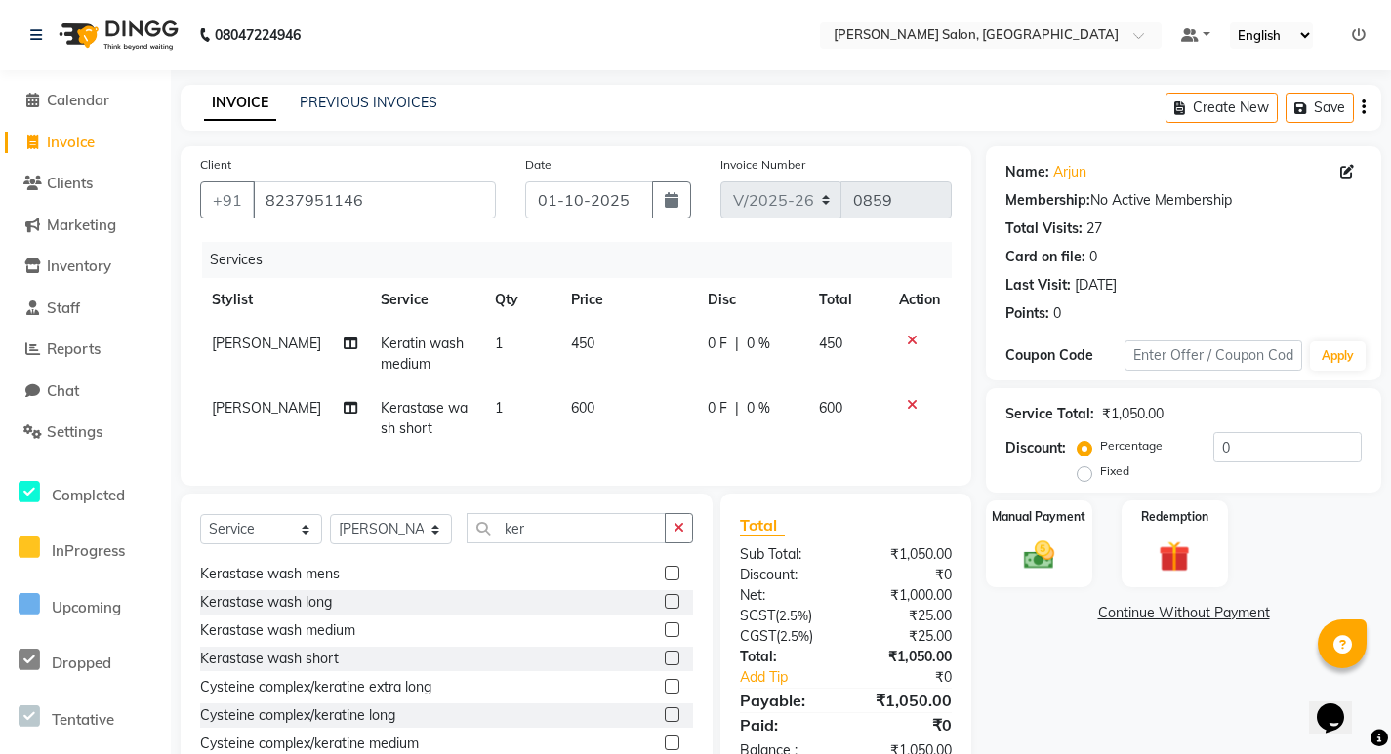
click at [917, 338] on div at bounding box center [919, 341] width 41 height 14
click at [907, 338] on icon at bounding box center [912, 341] width 11 height 14
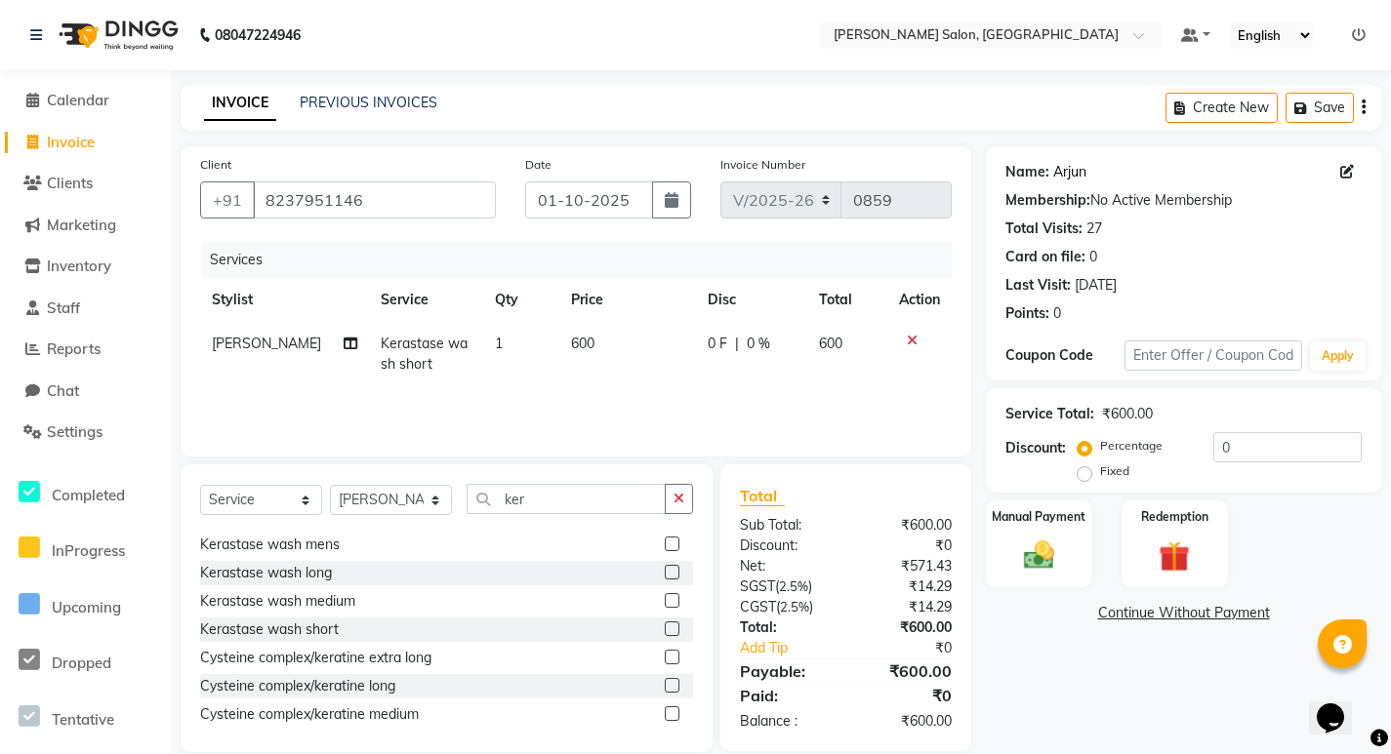
click at [1072, 174] on link "Arjun" at bounding box center [1069, 172] width 33 height 20
click at [665, 544] on label at bounding box center [672, 544] width 15 height 15
click at [665, 544] on input "checkbox" at bounding box center [671, 545] width 13 height 13
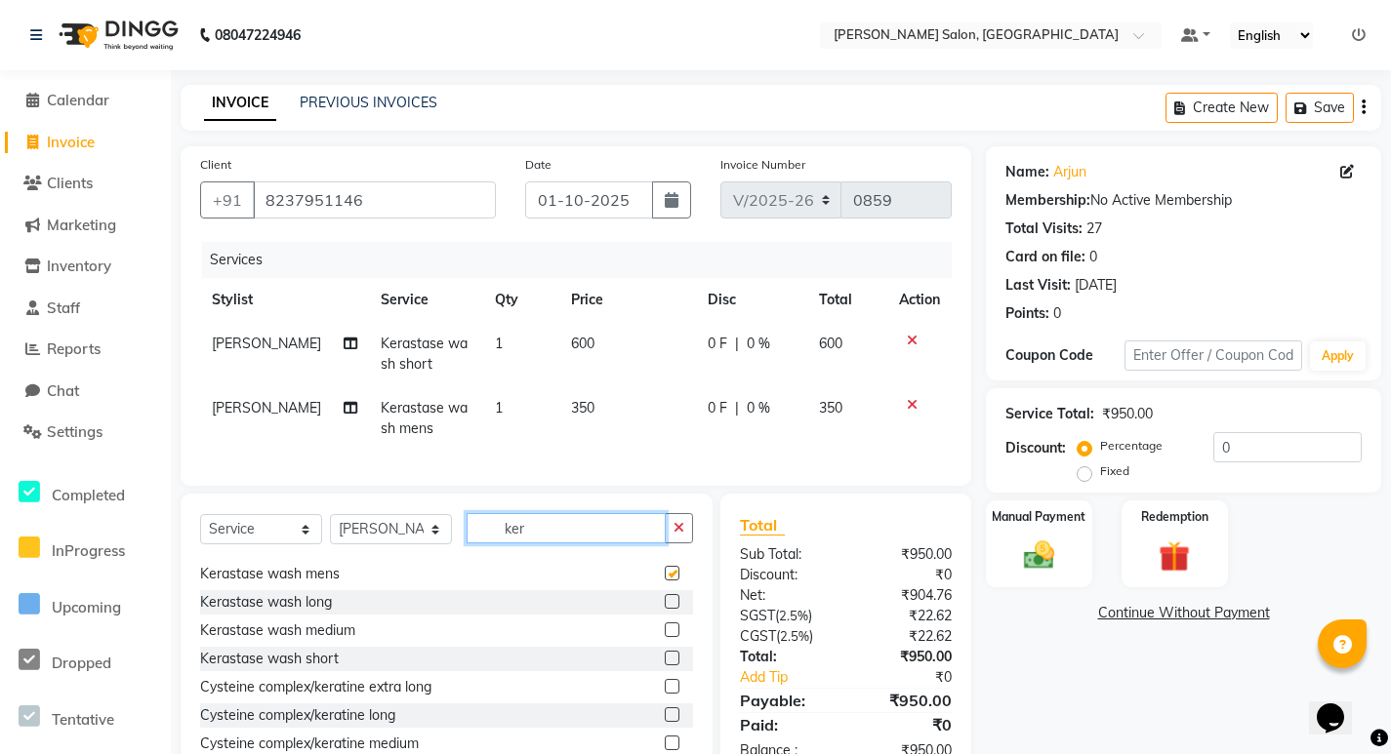
click at [653, 544] on input "ker" at bounding box center [566, 528] width 199 height 30
checkbox input "false"
click at [670, 540] on button "button" at bounding box center [679, 528] width 28 height 30
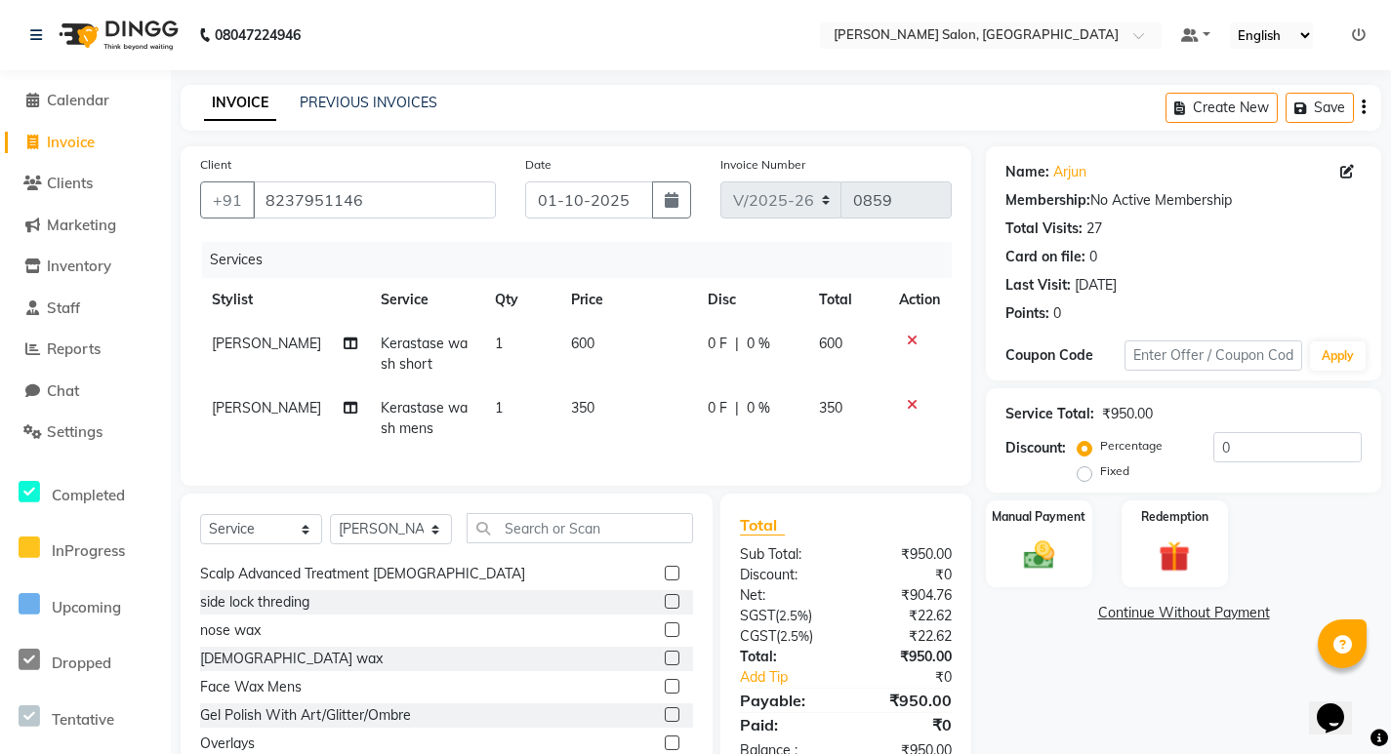
click at [907, 338] on icon at bounding box center [912, 341] width 11 height 14
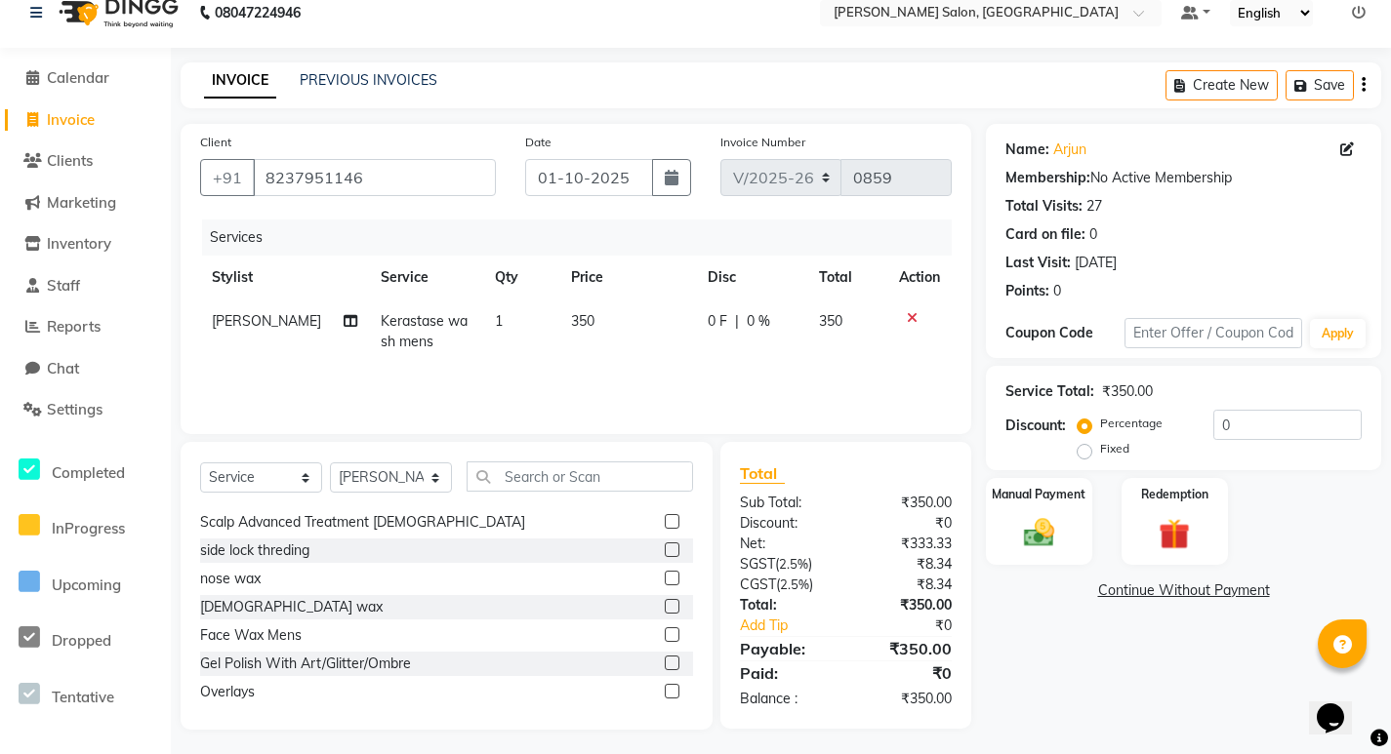
scroll to position [27, 0]
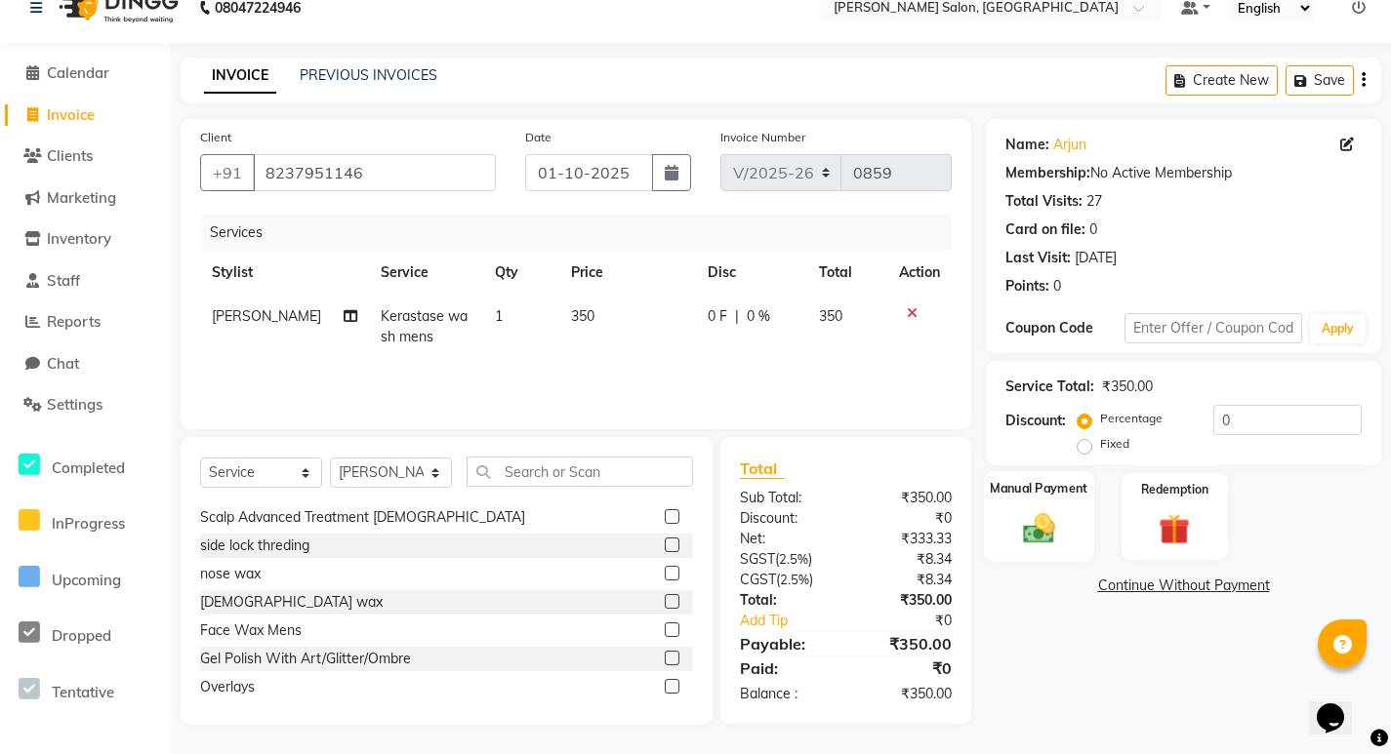
click at [1041, 535] on img at bounding box center [1039, 527] width 53 height 37
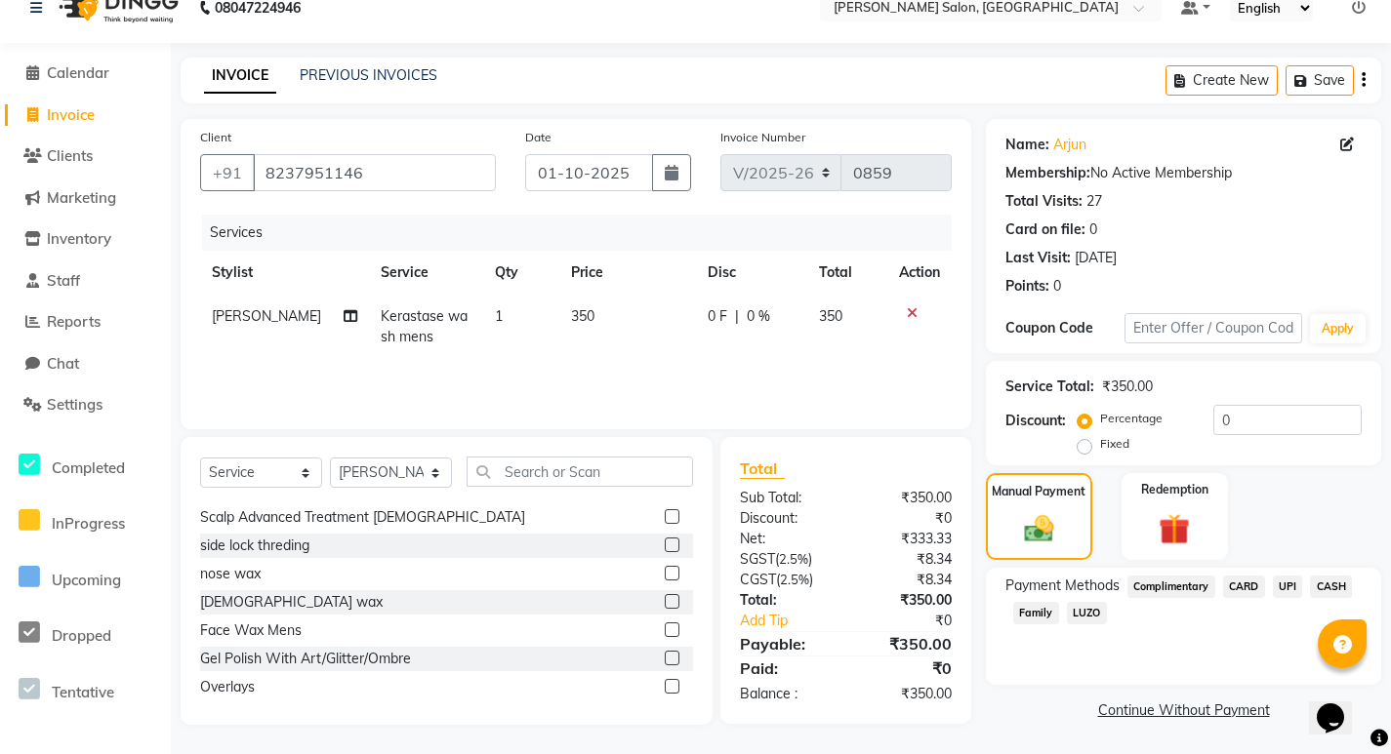
click at [1289, 583] on span "UPI" at bounding box center [1288, 587] width 30 height 22
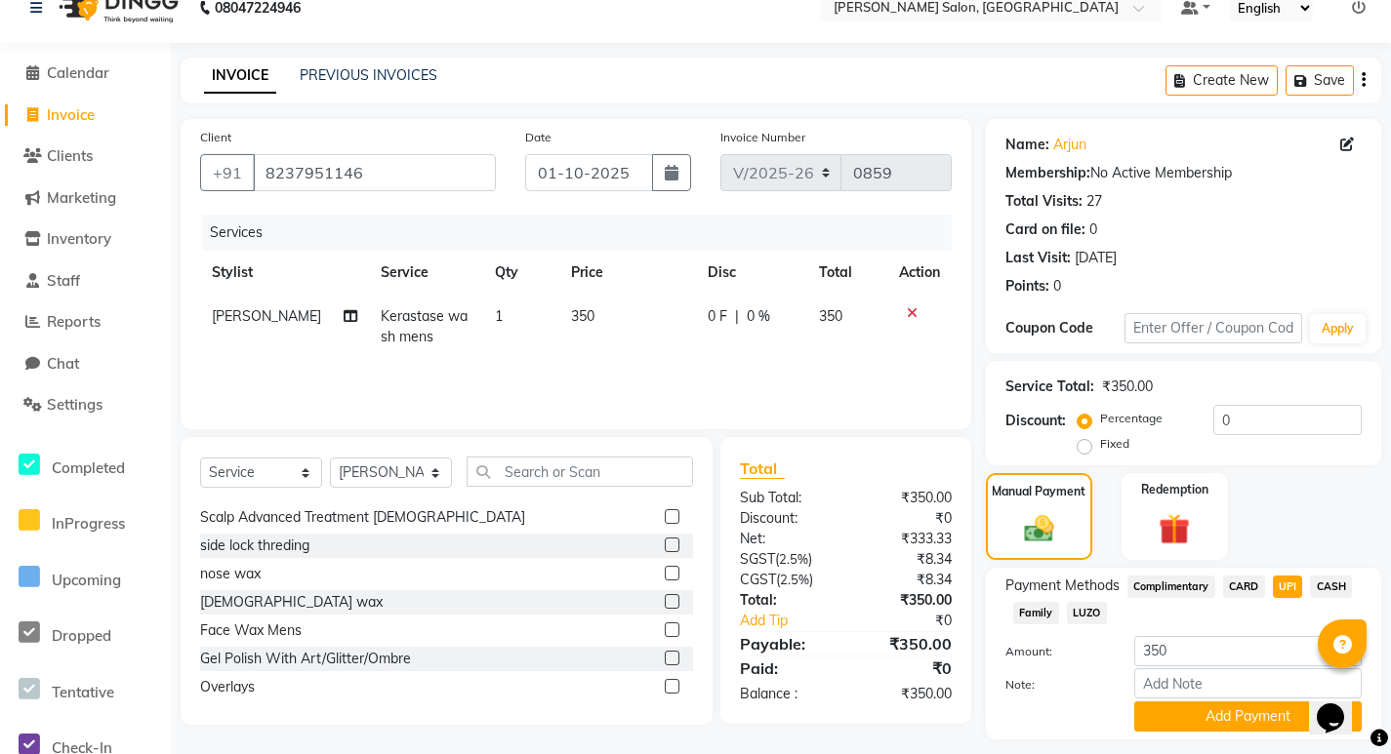
scroll to position [82, 0]
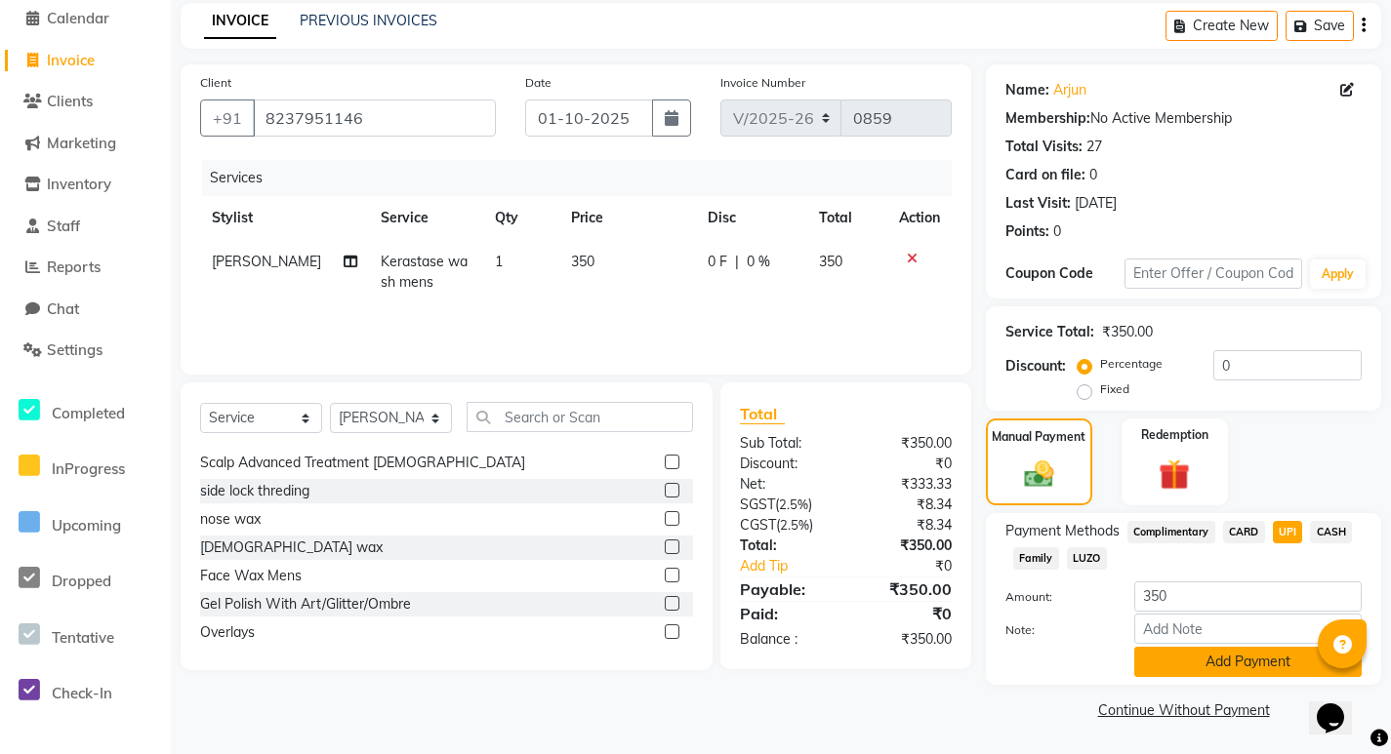
click at [1188, 662] on button "Add Payment" at bounding box center [1247, 662] width 227 height 30
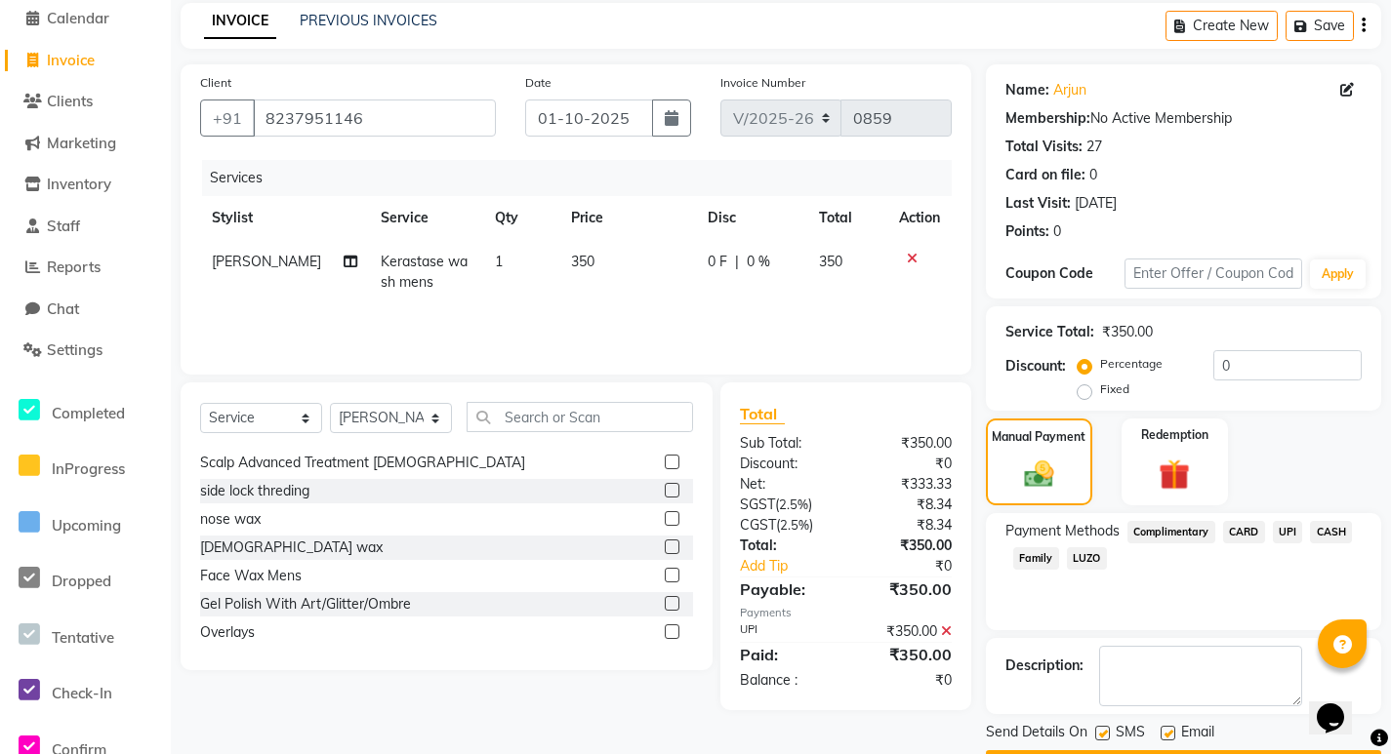
scroll to position [138, 0]
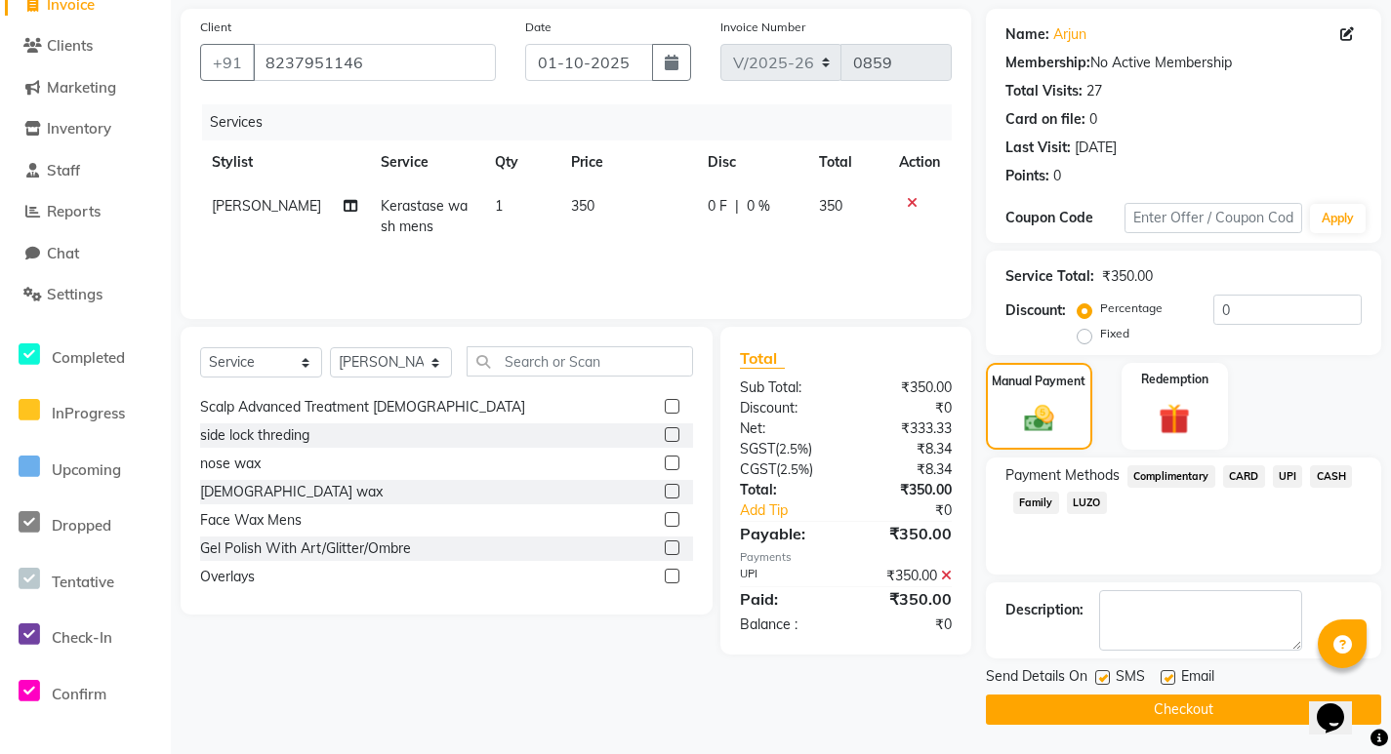
click at [1284, 476] on span "UPI" at bounding box center [1288, 477] width 30 height 22
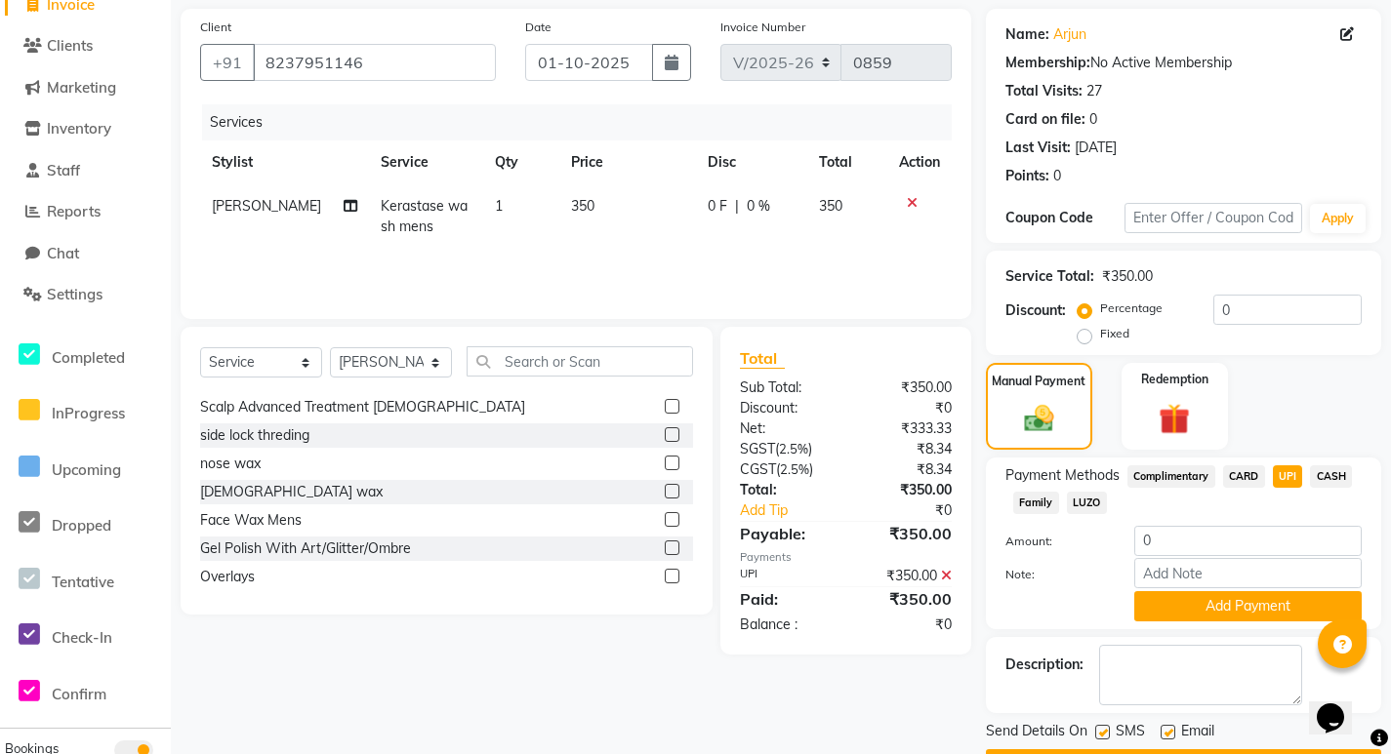
click at [1280, 466] on span "UPI" at bounding box center [1288, 477] width 30 height 22
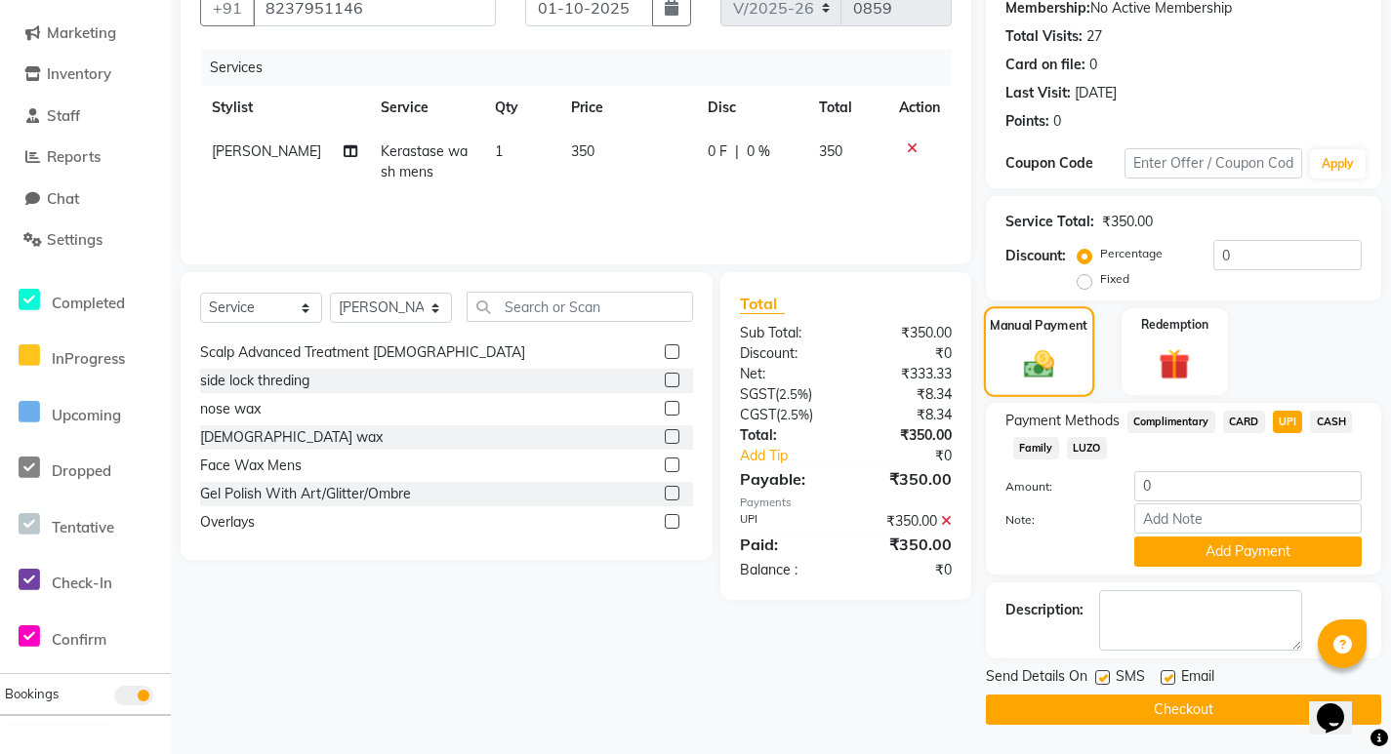
click at [1009, 362] on div "Manual Payment" at bounding box center [1039, 351] width 110 height 91
click at [1011, 348] on div "Manual Payment" at bounding box center [1039, 351] width 110 height 91
click at [1288, 348] on div "Manual Payment Redemption" at bounding box center [1183, 351] width 425 height 87
click at [1245, 416] on span "CARD" at bounding box center [1244, 422] width 42 height 22
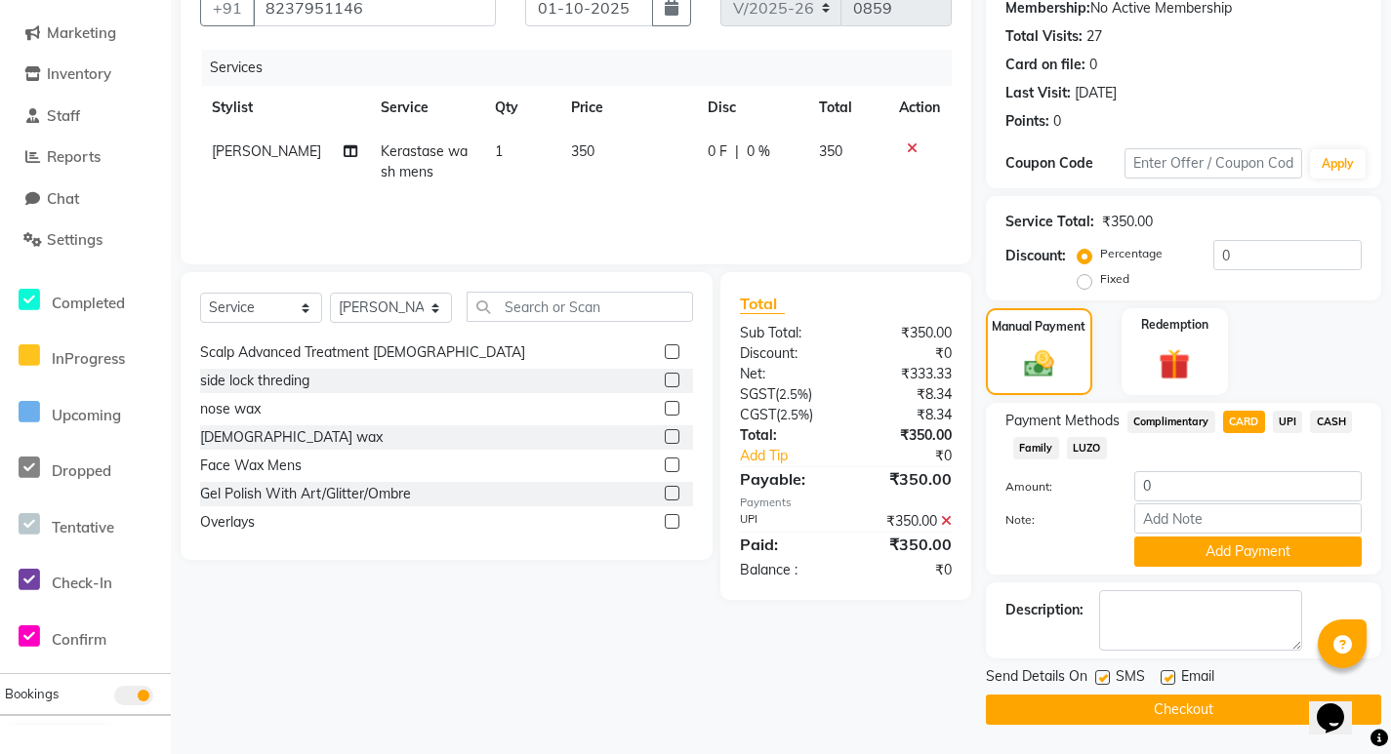
click at [1289, 416] on span "UPI" at bounding box center [1288, 422] width 30 height 22
click at [1331, 418] on span "CASH" at bounding box center [1331, 422] width 42 height 22
click at [1239, 418] on span "CARD" at bounding box center [1244, 422] width 42 height 22
click at [1118, 714] on button "Checkout" at bounding box center [1183, 710] width 395 height 30
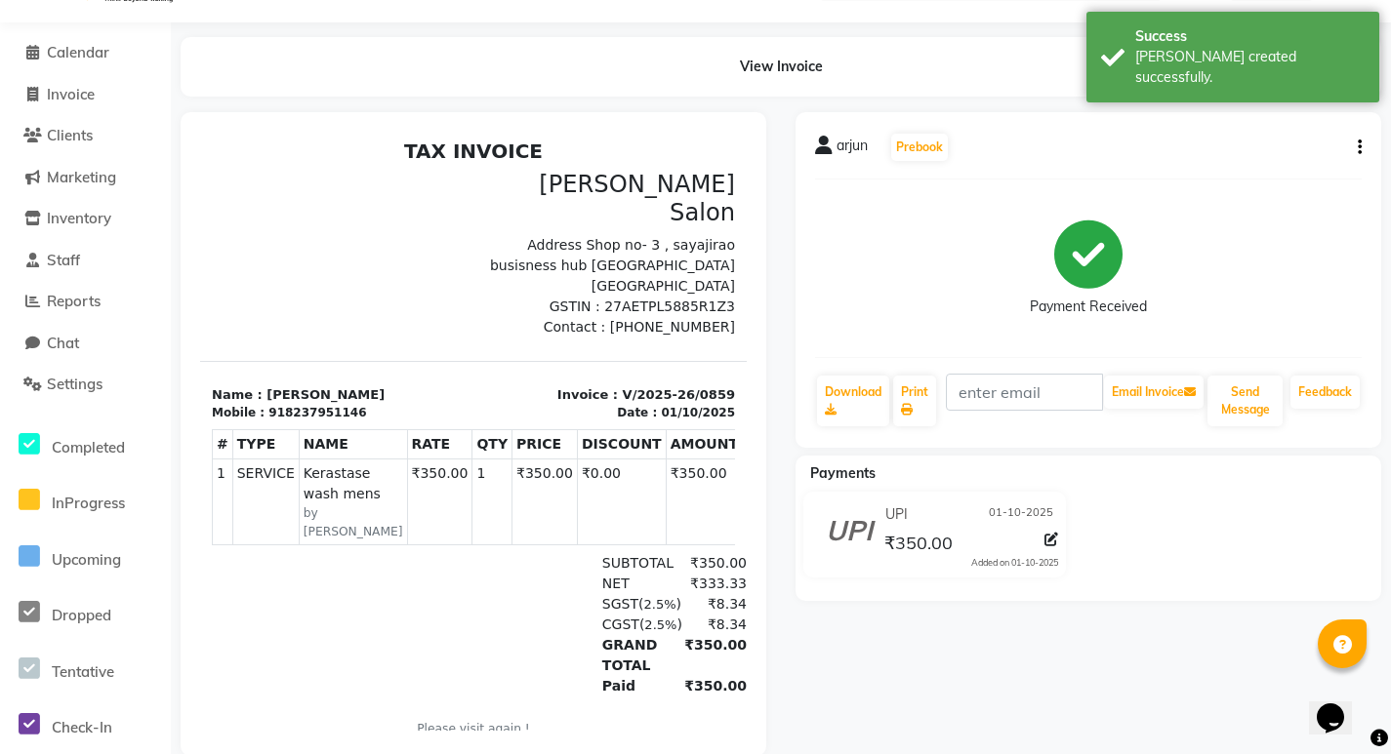
scroll to position [94, 0]
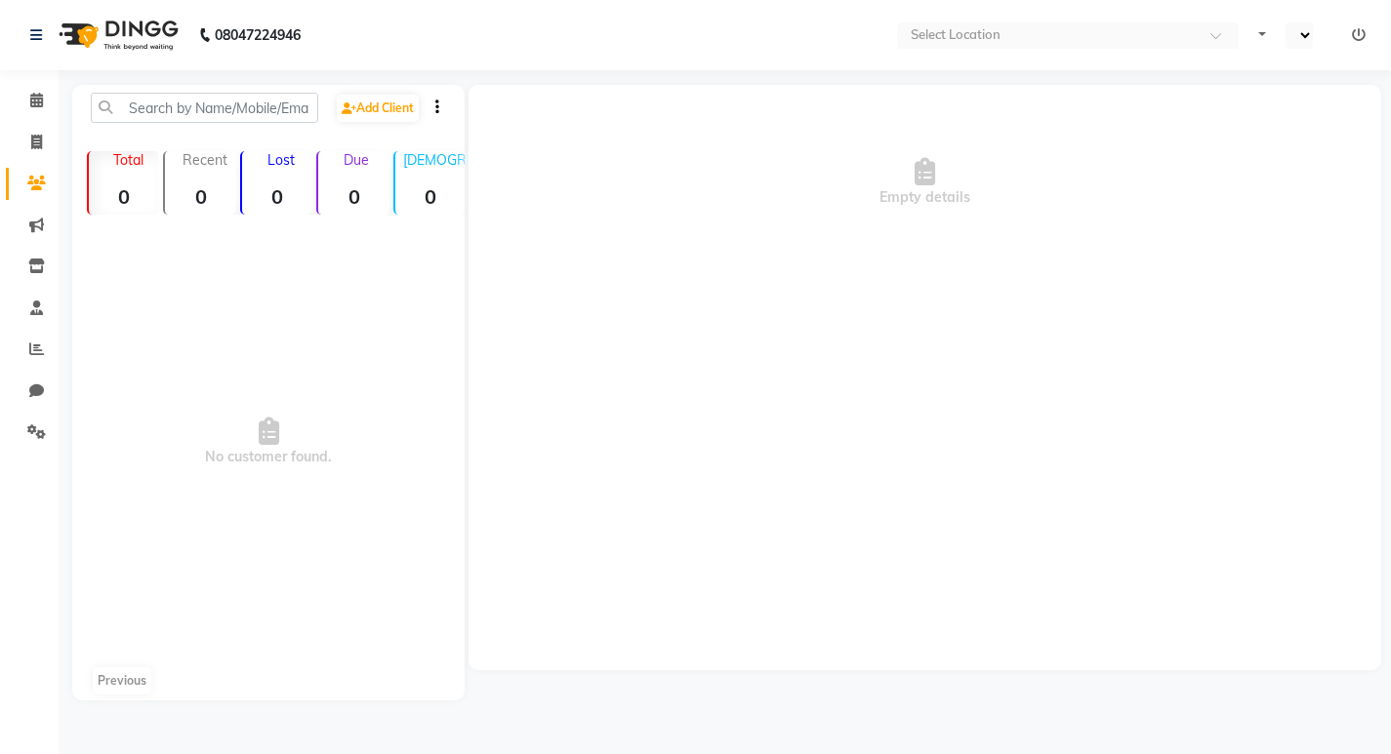
select select "en"
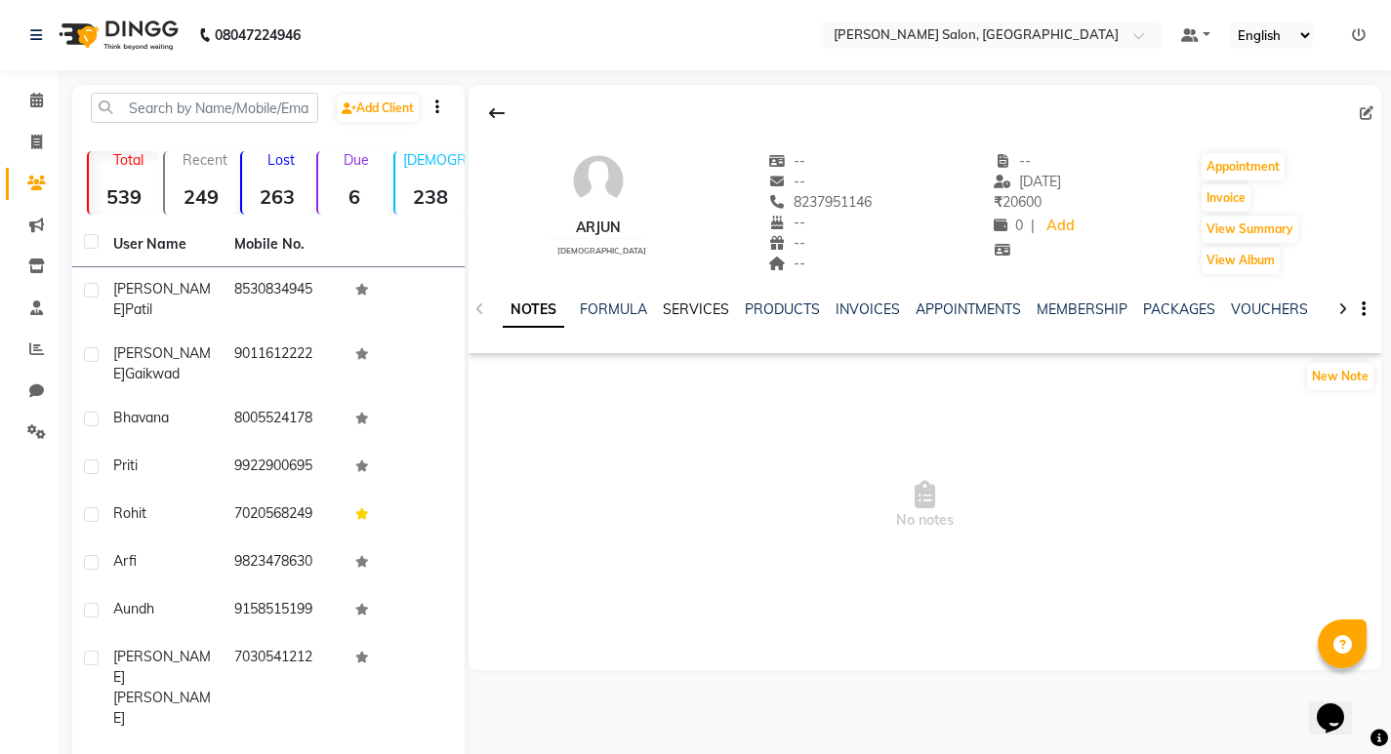
click at [690, 310] on link "SERVICES" at bounding box center [696, 310] width 66 height 18
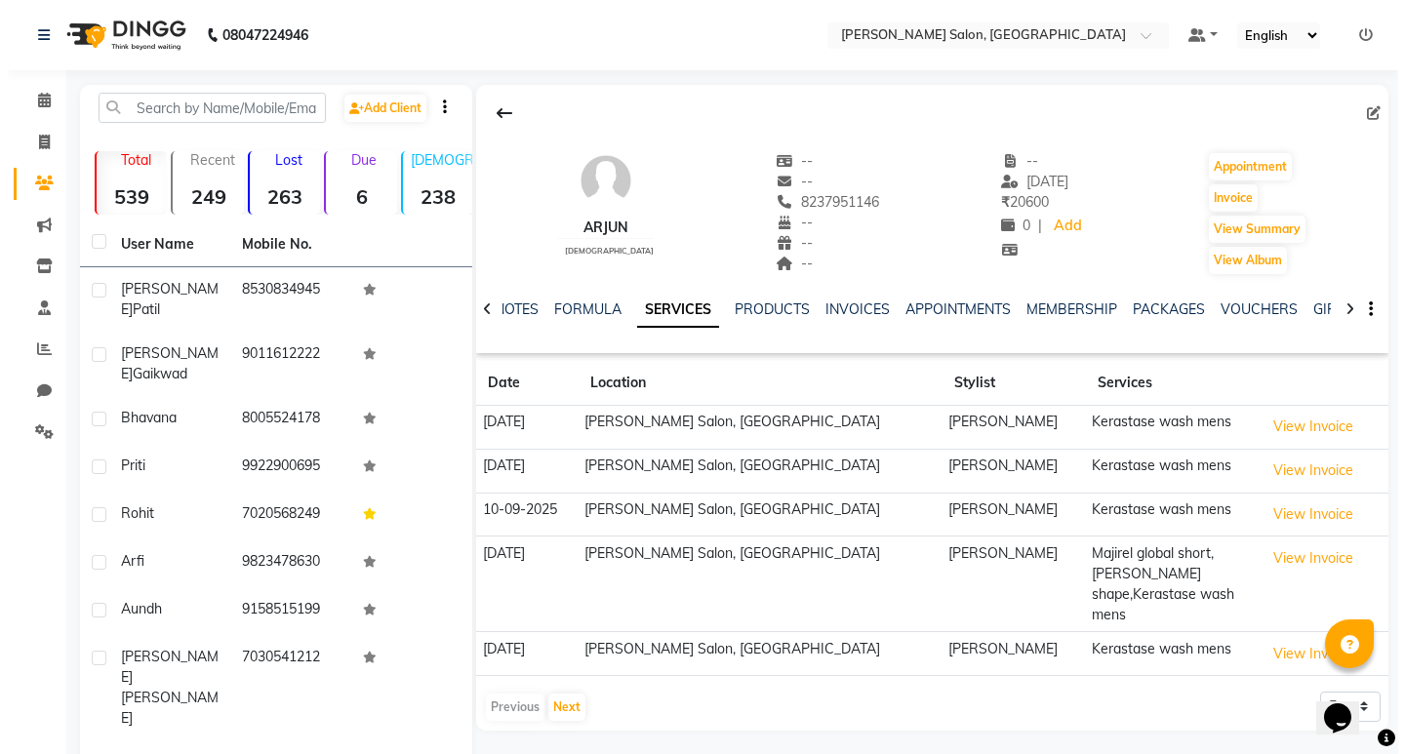
scroll to position [98, 0]
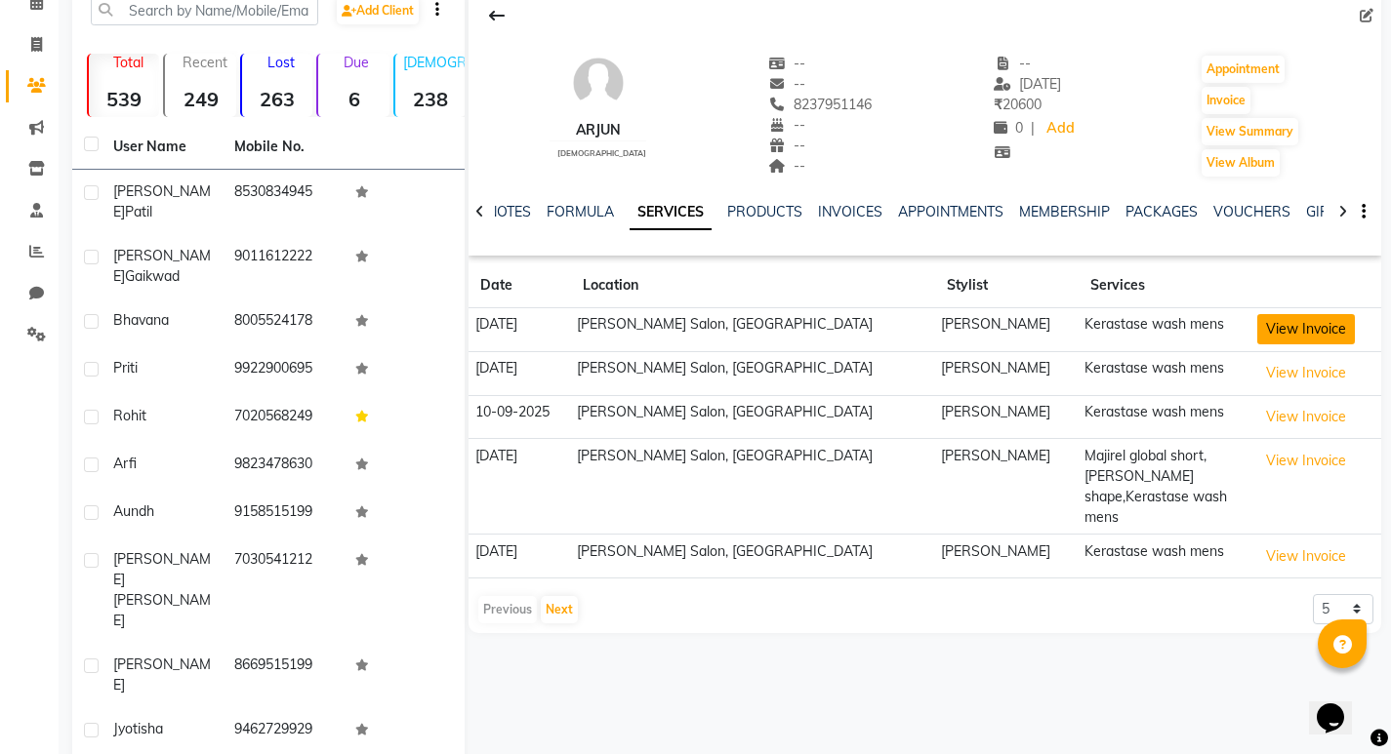
click at [1257, 322] on button "View Invoice" at bounding box center [1306, 329] width 98 height 30
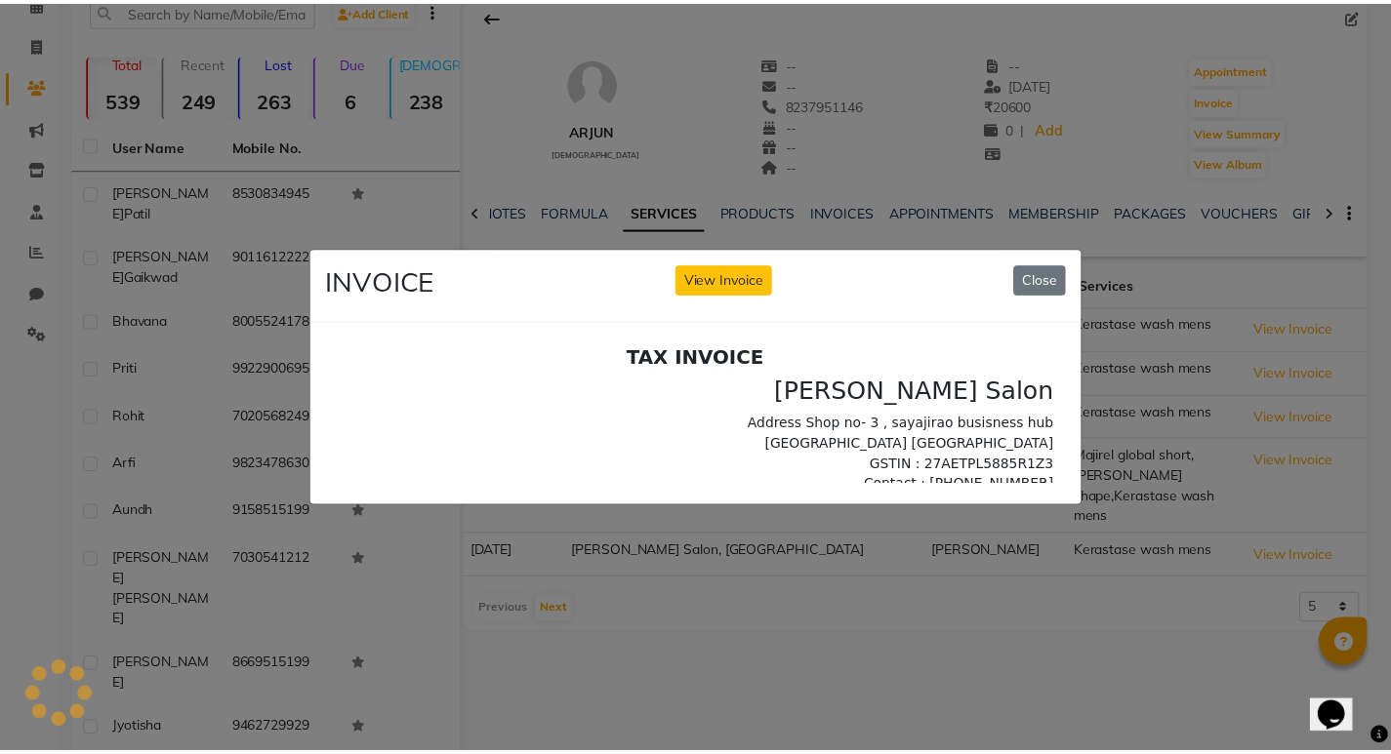
scroll to position [0, 0]
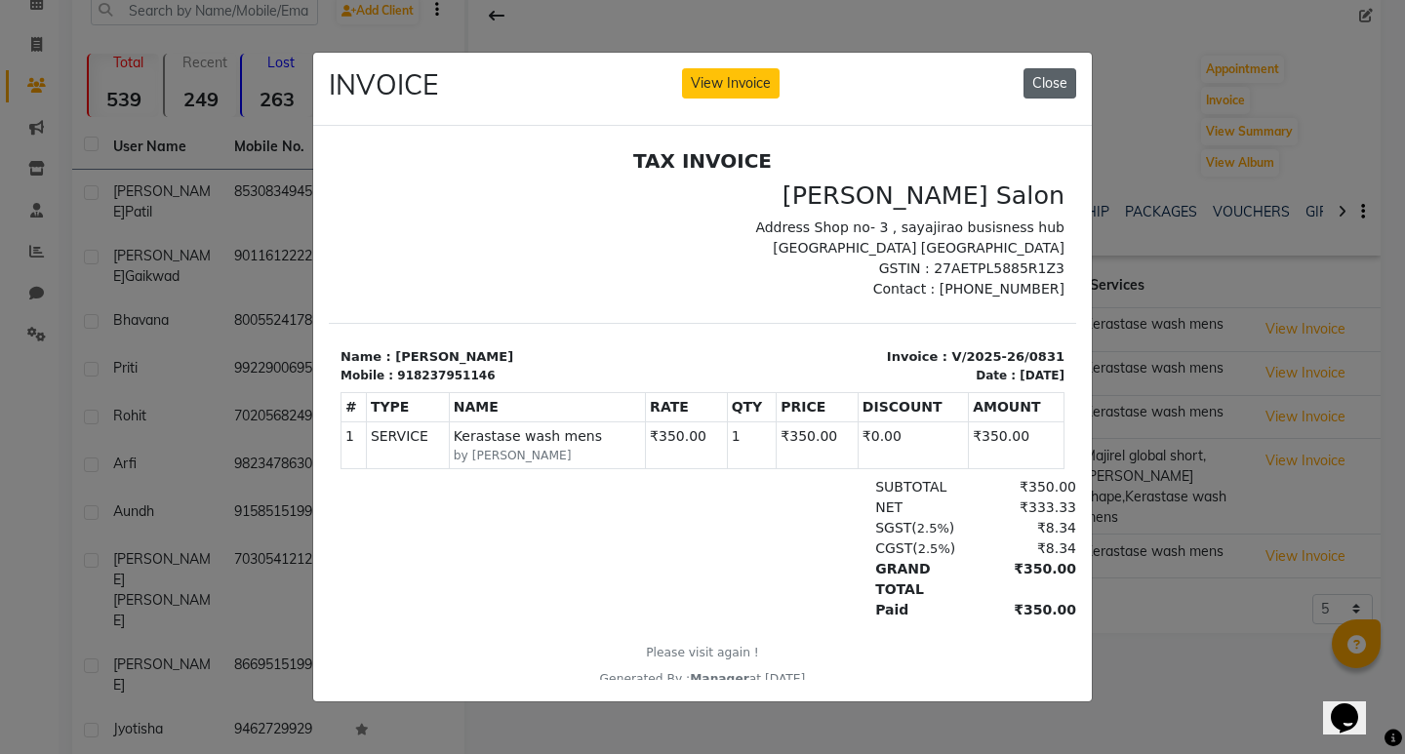
click at [1046, 77] on button "Close" at bounding box center [1050, 83] width 53 height 30
